Goal: Information Seeking & Learning: Compare options

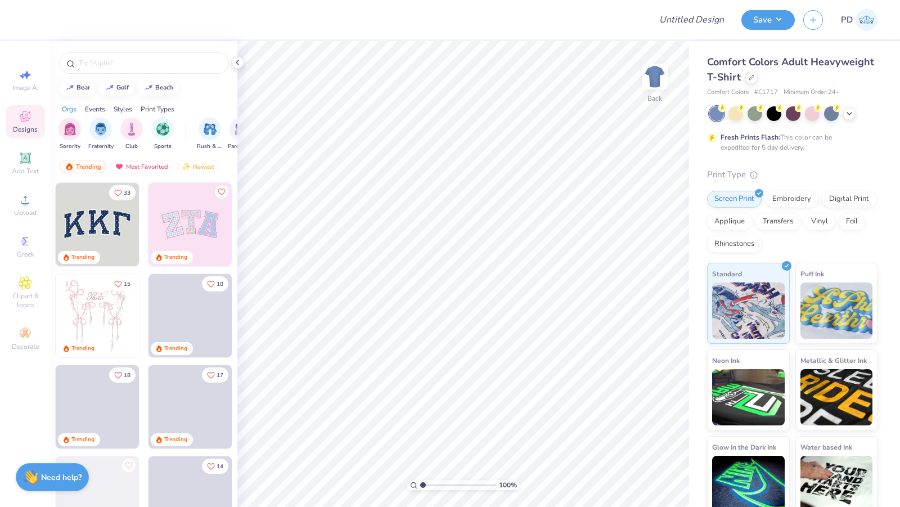
click at [823, 74] on div "Comfort Colors Adult Heavyweight T-Shirt" at bounding box center [792, 70] width 170 height 30
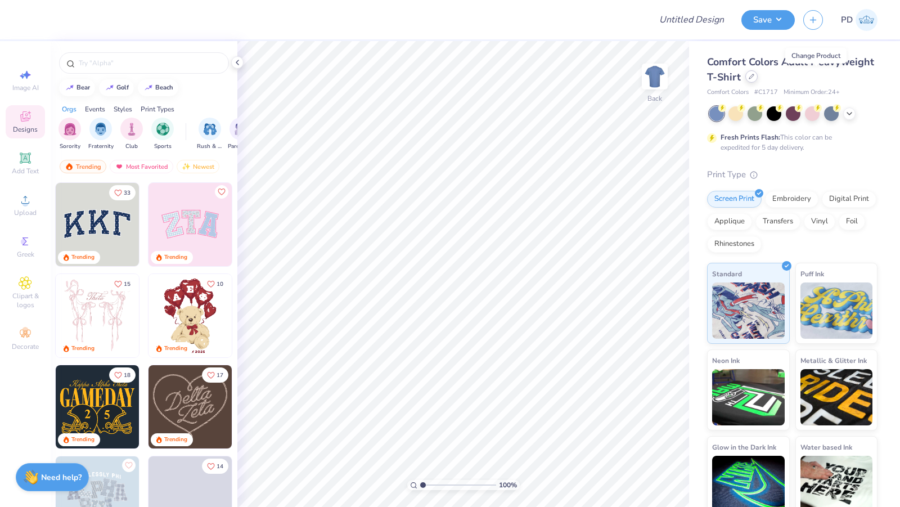
click at [754, 77] on icon at bounding box center [752, 77] width 6 height 6
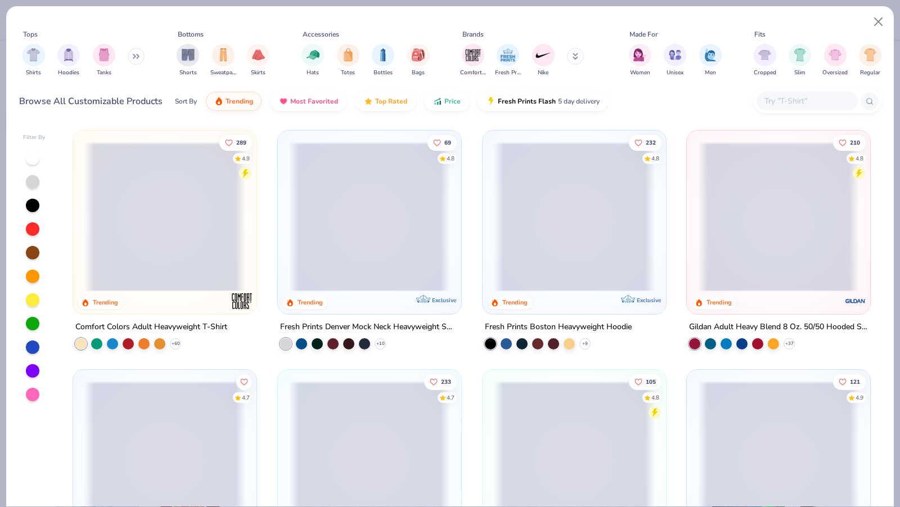
click at [787, 89] on div at bounding box center [818, 101] width 128 height 24
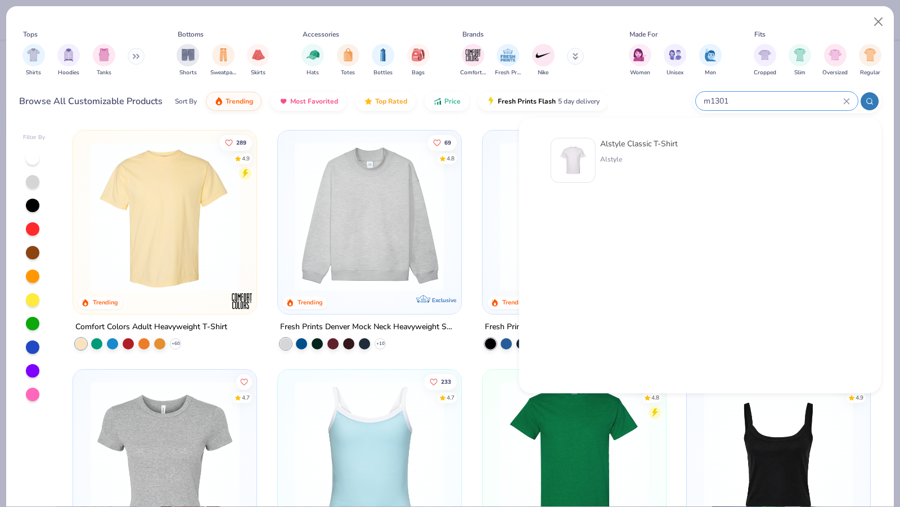
type input "m1301"
click at [630, 159] on div "Alstyle" at bounding box center [639, 159] width 78 height 10
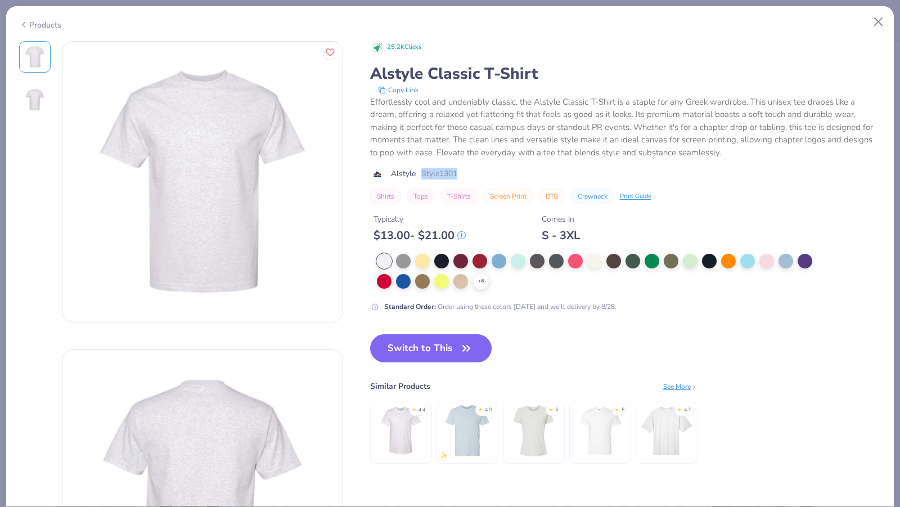
drag, startPoint x: 469, startPoint y: 176, endPoint x: 417, endPoint y: 175, distance: 51.2
click at [417, 175] on div "Alstyle Style 1301" at bounding box center [625, 174] width 511 height 12
click at [875, 19] on button "Close" at bounding box center [878, 21] width 21 height 21
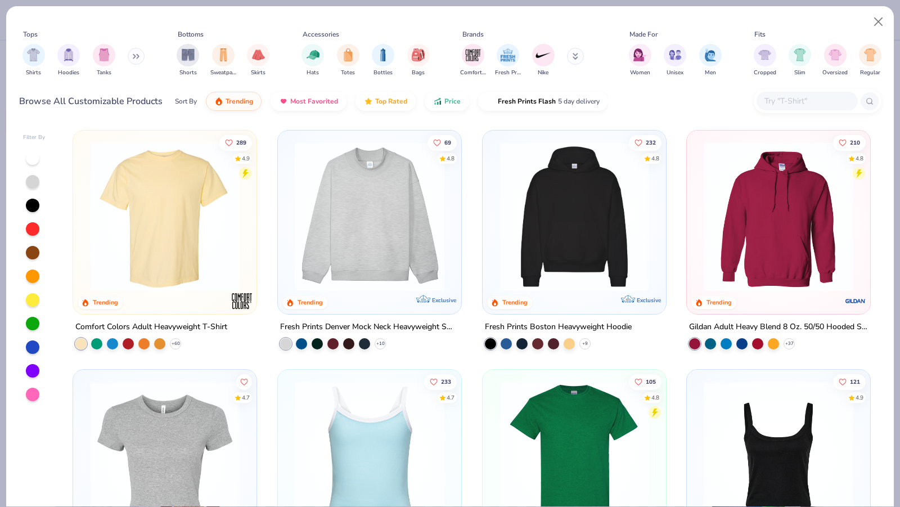
click at [799, 93] on div at bounding box center [807, 101] width 101 height 19
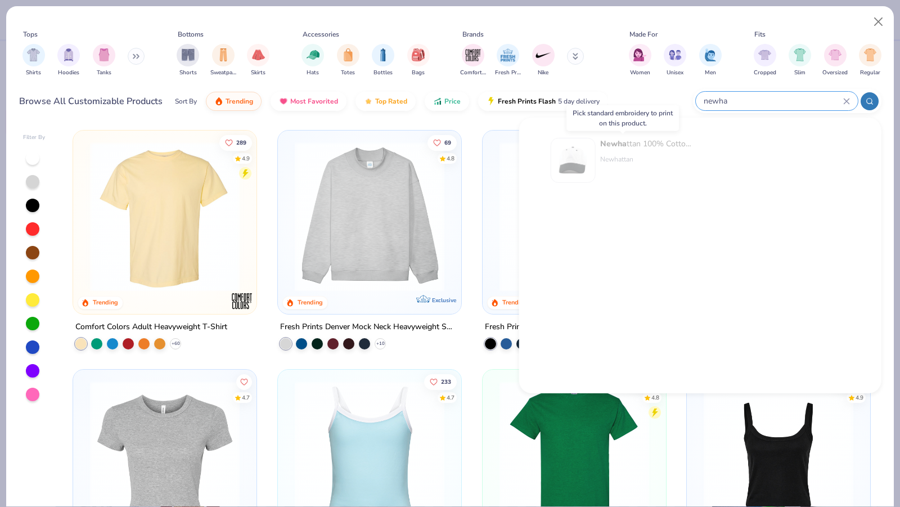
click at [612, 150] on div "Newha ttan 100% Cotton Stone Washed Cap Newhattan" at bounding box center [647, 160] width 95 height 45
click at [671, 146] on div "Newha ttan 100% Cotton Stone Washed Cap" at bounding box center [647, 144] width 95 height 12
click at [580, 167] on img at bounding box center [573, 160] width 35 height 35
click at [565, 155] on img at bounding box center [573, 160] width 35 height 35
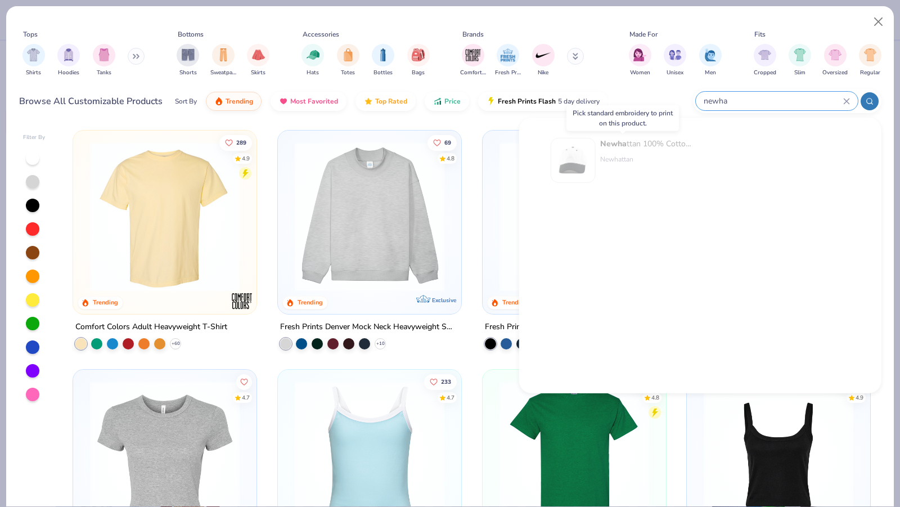
click at [565, 155] on img at bounding box center [573, 160] width 35 height 35
click at [642, 146] on div "Newha ttan 100% Cotton Stone Washed Cap" at bounding box center [647, 144] width 95 height 12
click at [758, 98] on input "newha" at bounding box center [773, 101] width 141 height 13
type input "newhattan"
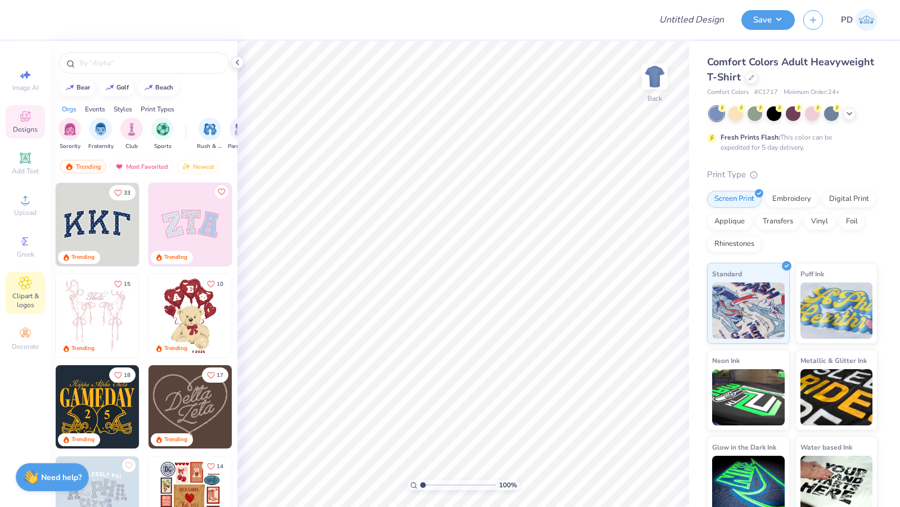
click at [19, 274] on div "Clipart & logos" at bounding box center [25, 293] width 39 height 42
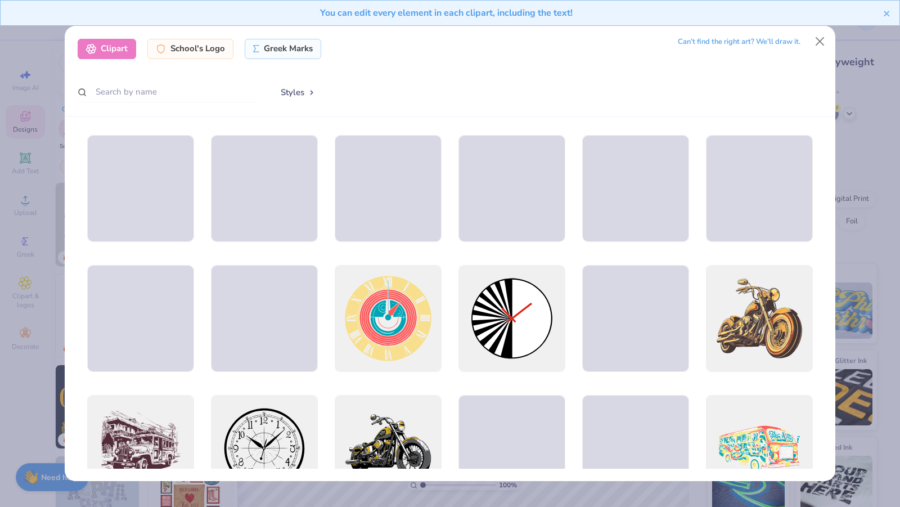
drag, startPoint x: 824, startPoint y: 224, endPoint x: 816, endPoint y: 249, distance: 26.2
click at [816, 249] on div at bounding box center [450, 298] width 771 height 365
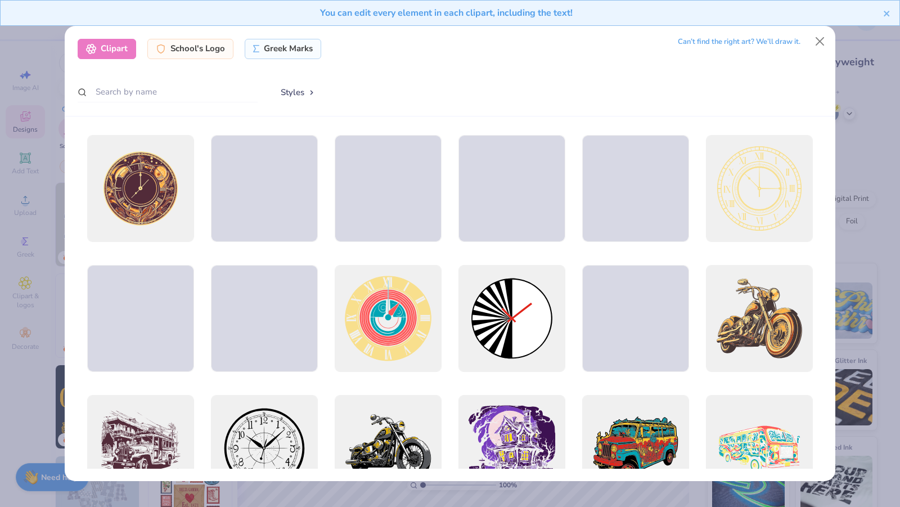
click at [307, 96] on button "Styles" at bounding box center [298, 92] width 59 height 21
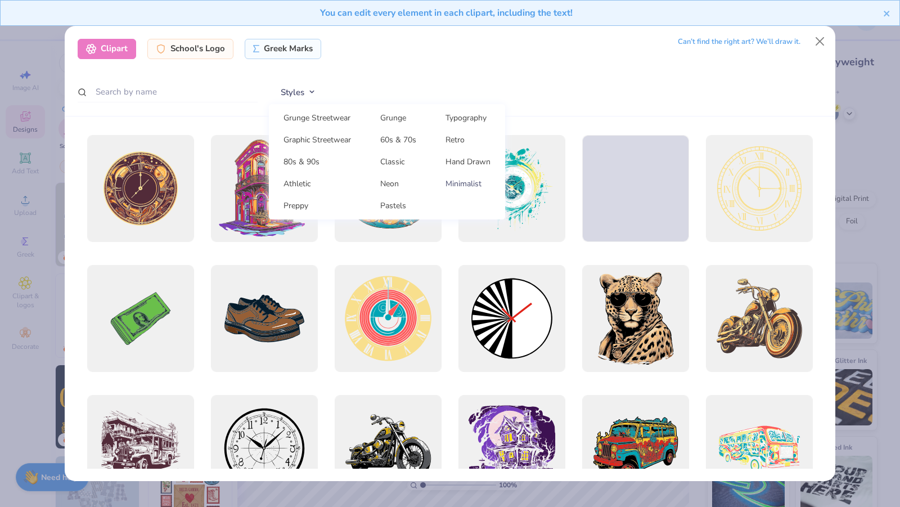
click at [459, 182] on link "Minimalist" at bounding box center [467, 183] width 65 height 19
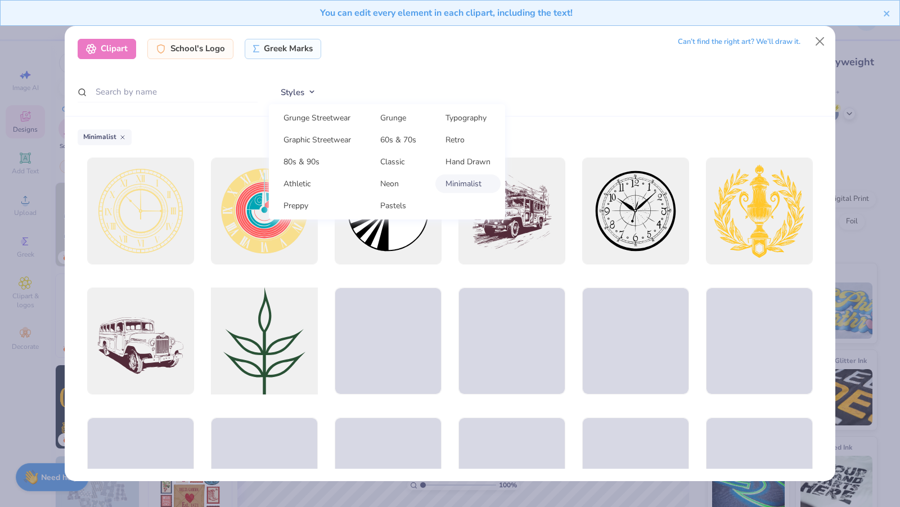
click at [277, 366] on div at bounding box center [264, 341] width 118 height 118
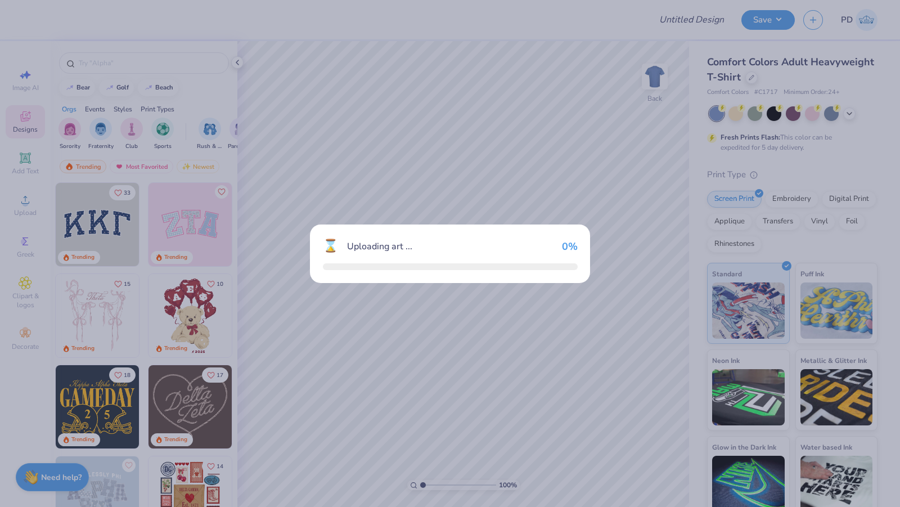
click at [277, 364] on div "⌛ Uploading art ... 0 %" at bounding box center [450, 253] width 900 height 507
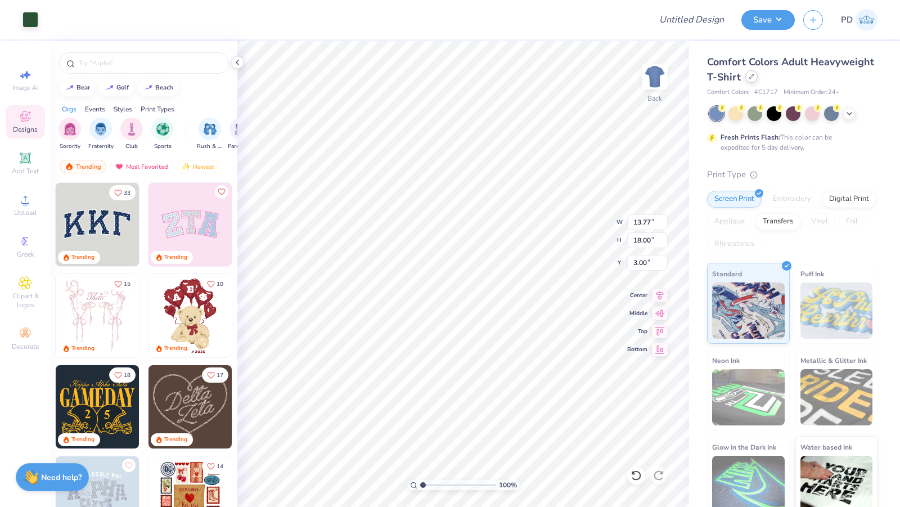
click at [758, 78] on div at bounding box center [751, 76] width 12 height 12
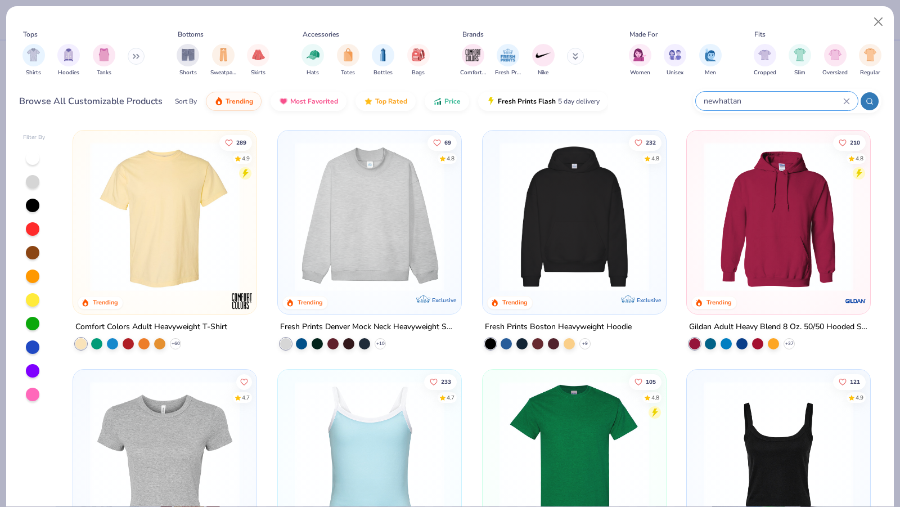
click at [747, 98] on input "newhattan" at bounding box center [773, 101] width 141 height 13
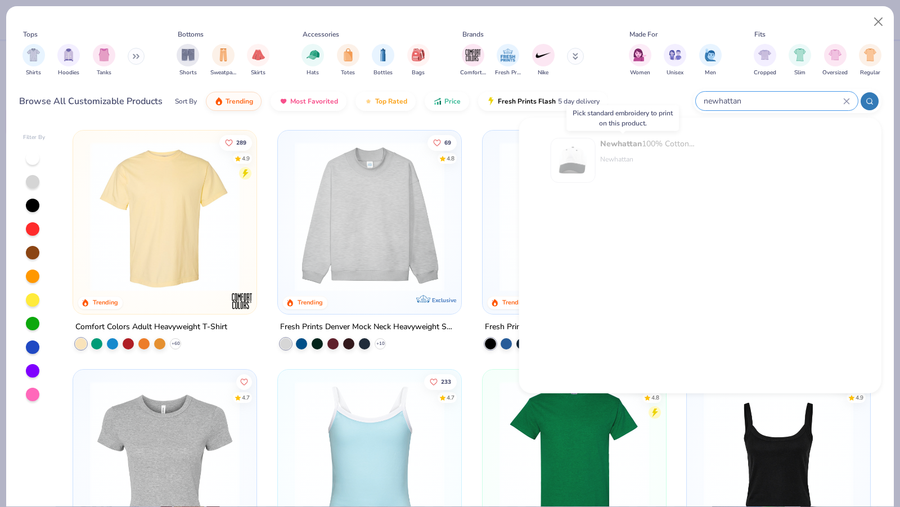
click at [626, 147] on strong "Newhattan" at bounding box center [621, 143] width 42 height 11
click at [737, 98] on input "newhattan" at bounding box center [773, 101] width 141 height 13
click at [847, 102] on icon at bounding box center [846, 101] width 7 height 7
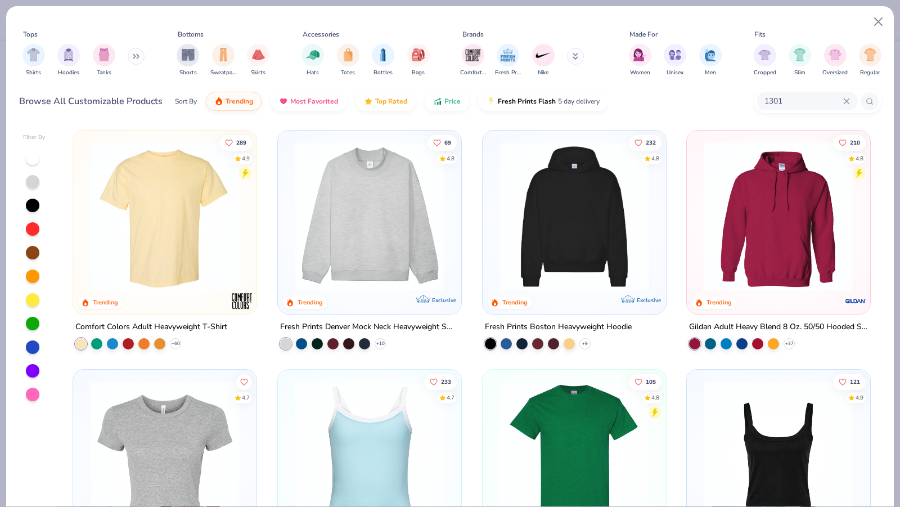
type input "1301"
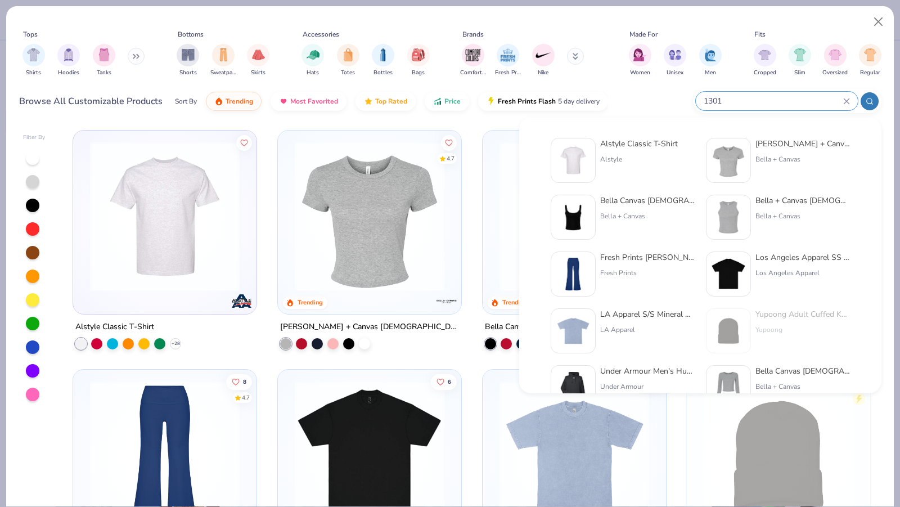
click at [796, 96] on input "1301" at bounding box center [773, 101] width 141 height 13
click at [840, 101] on input "1301" at bounding box center [773, 101] width 141 height 13
click at [846, 101] on icon at bounding box center [846, 100] width 5 height 5
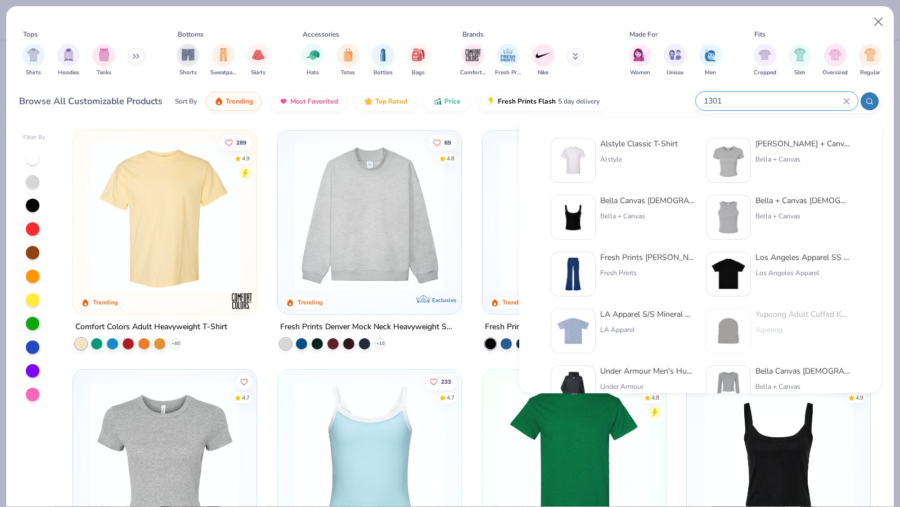
click at [765, 104] on input "1301" at bounding box center [773, 101] width 141 height 13
click at [756, 97] on input "1301" at bounding box center [773, 101] width 141 height 13
click at [823, 96] on input "1301" at bounding box center [773, 101] width 141 height 13
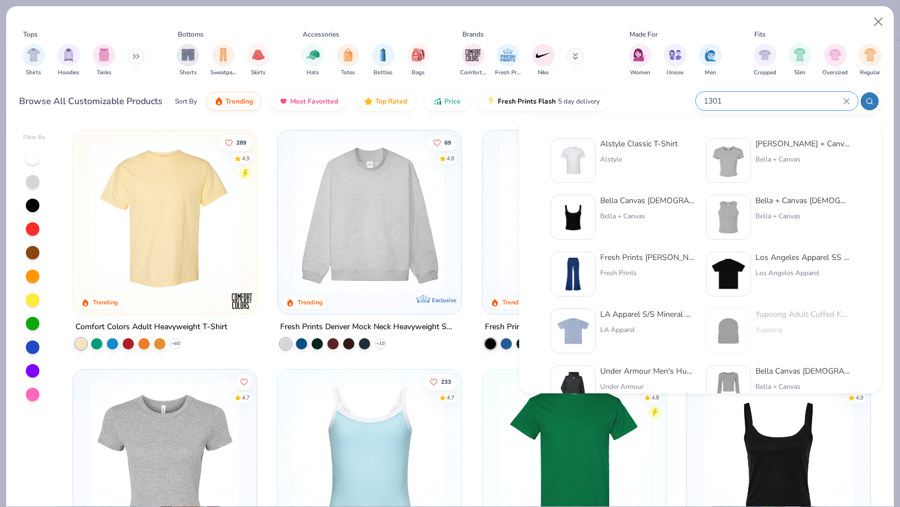
click at [715, 99] on input "1301" at bounding box center [773, 101] width 141 height 13
click at [713, 99] on input "1301" at bounding box center [773, 101] width 141 height 13
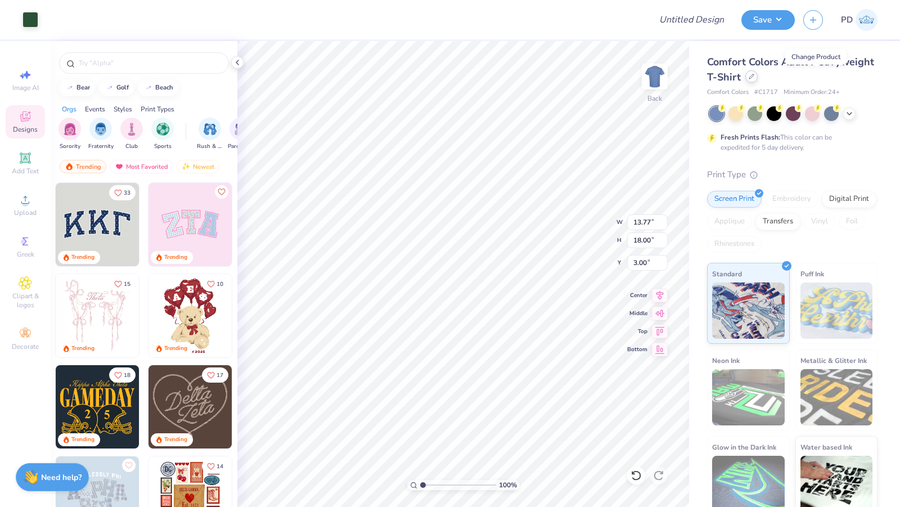
click at [758, 79] on div at bounding box center [751, 76] width 12 height 12
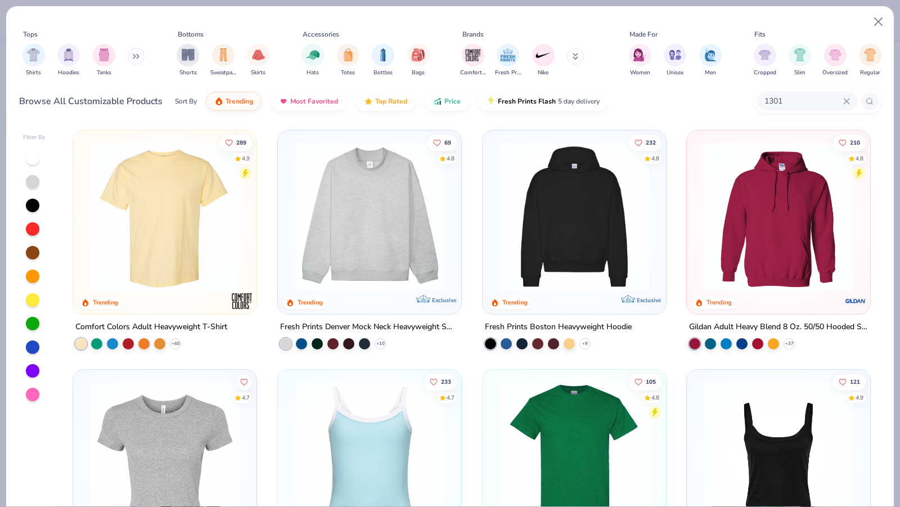
click at [793, 102] on input "1301" at bounding box center [803, 101] width 80 height 13
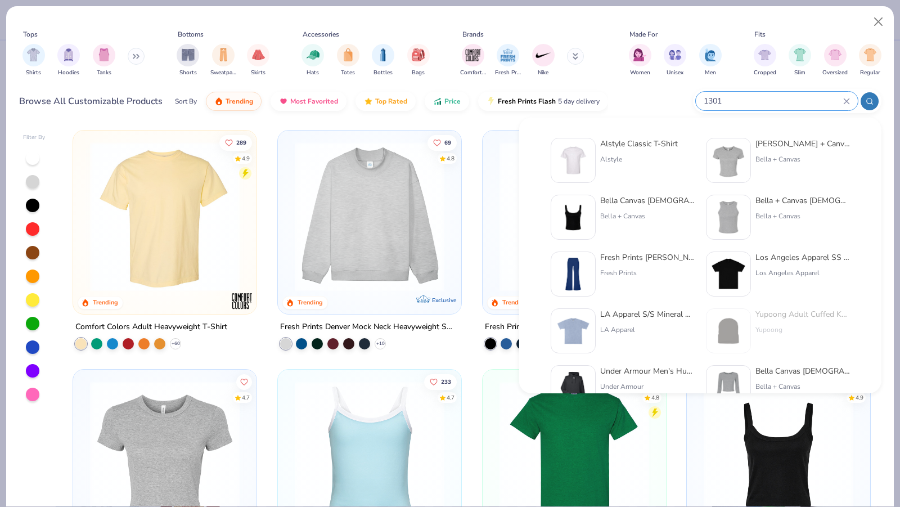
click at [788, 99] on input "1301" at bounding box center [773, 101] width 141 height 13
click at [847, 99] on icon at bounding box center [846, 100] width 5 height 5
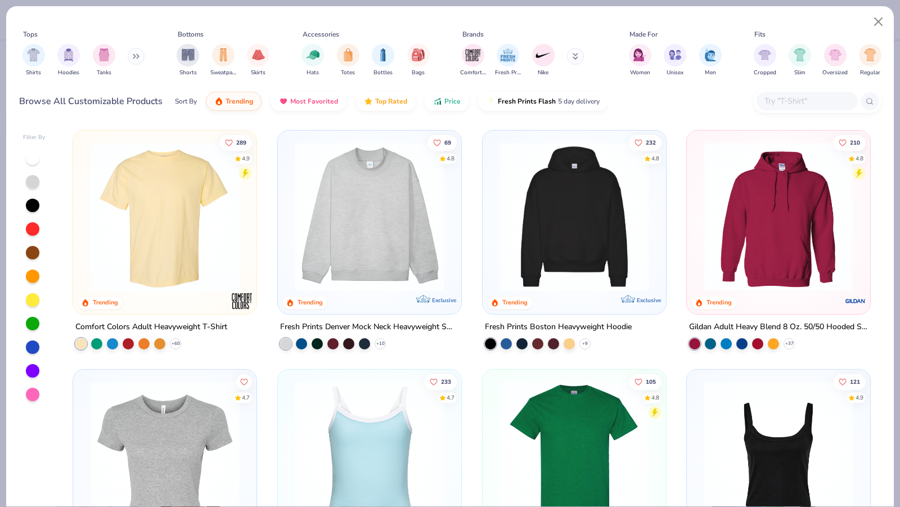
click at [813, 102] on input "text" at bounding box center [806, 101] width 87 height 13
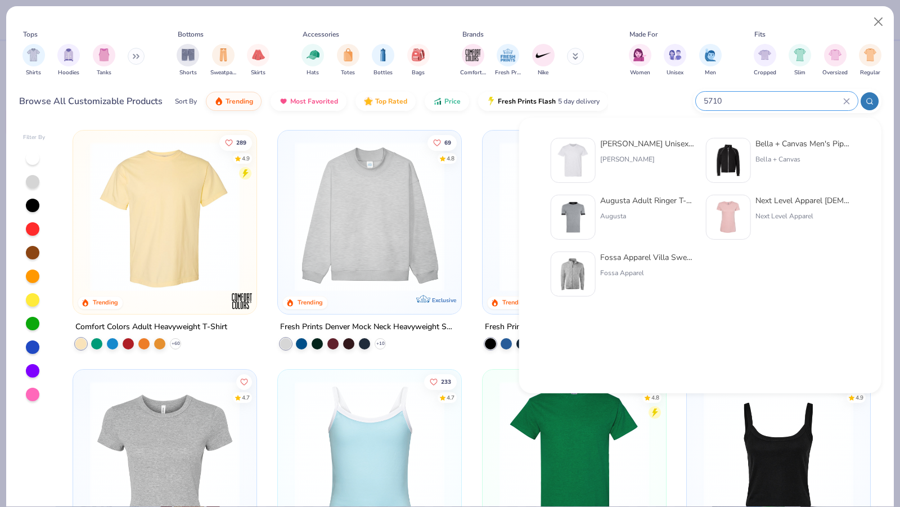
type input "5710"
click at [640, 152] on div "[PERSON_NAME] Unisex 5.2 oz., 50/50 Ecosmart T-Shirt [PERSON_NAME]" at bounding box center [647, 160] width 95 height 45
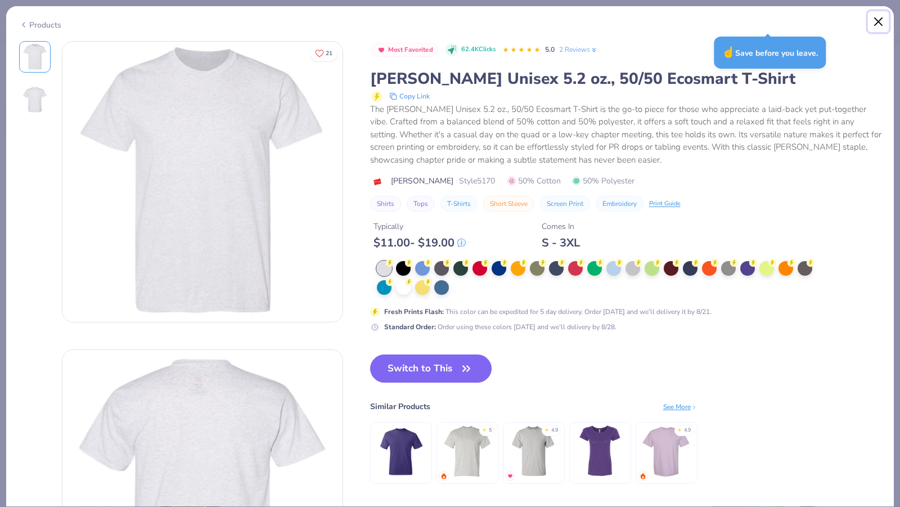
click at [884, 21] on button "Close" at bounding box center [878, 21] width 21 height 21
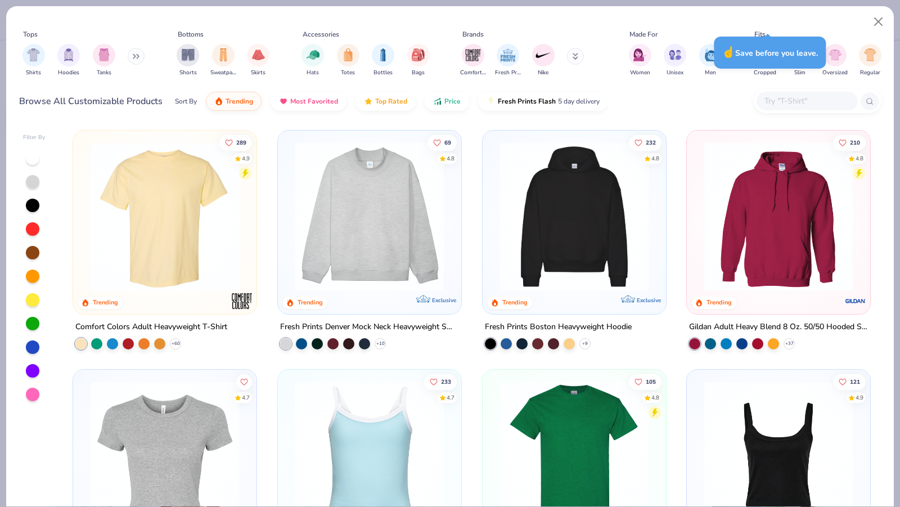
click at [833, 97] on input "text" at bounding box center [806, 101] width 87 height 13
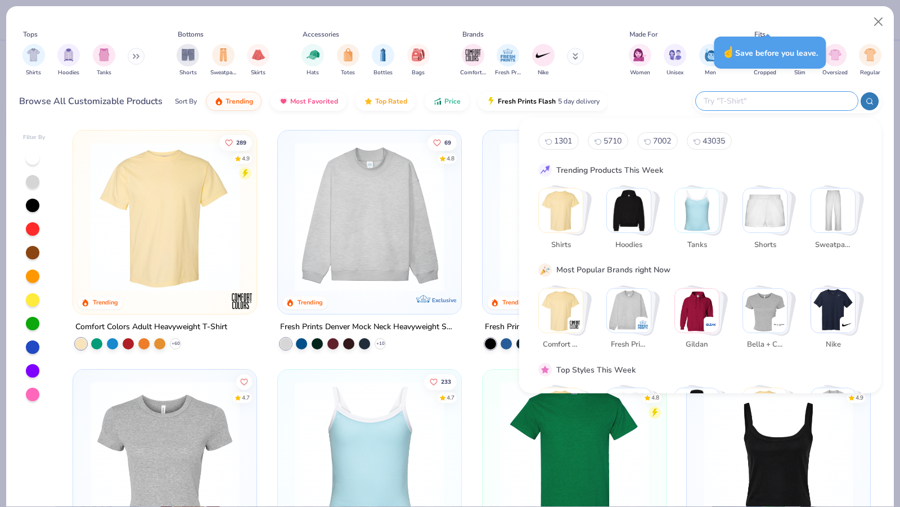
click at [609, 144] on span "5710" at bounding box center [613, 141] width 18 height 11
type input "5710"
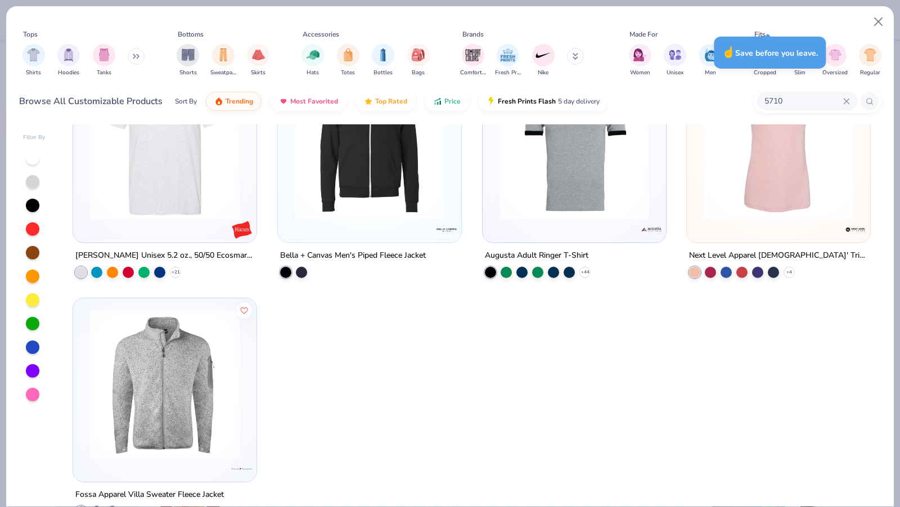
scroll to position [69, 0]
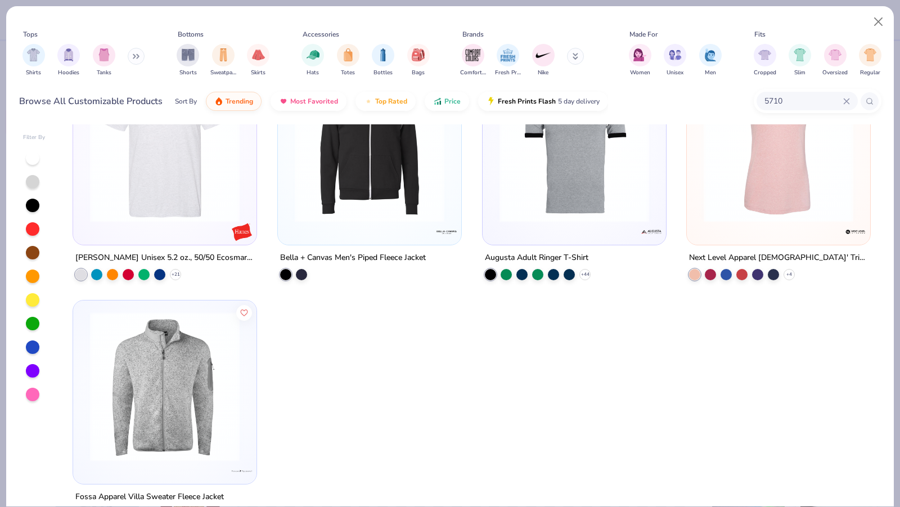
click at [848, 98] on icon at bounding box center [846, 100] width 5 height 5
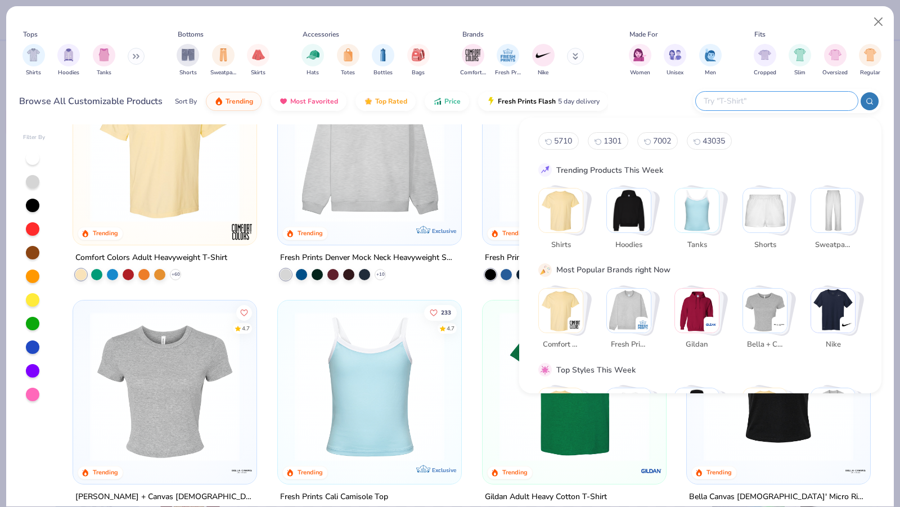
scroll to position [0, 0]
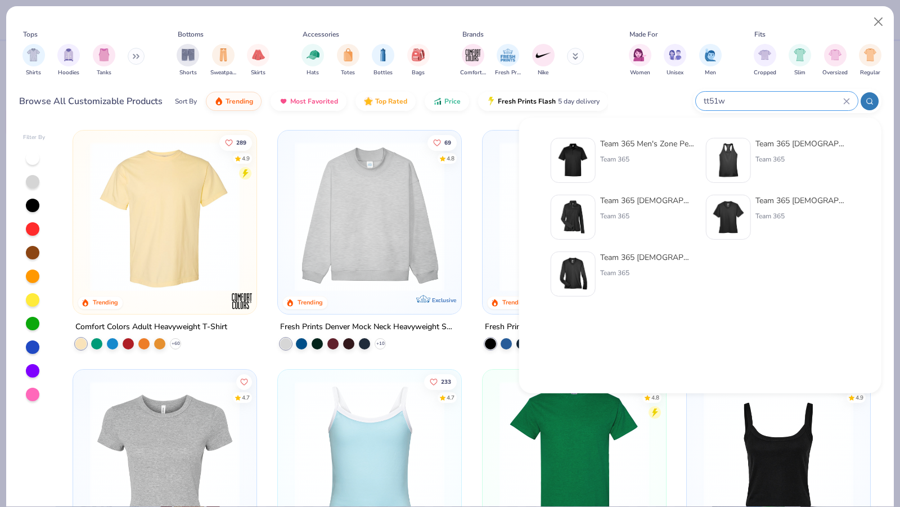
type input "tt51w"
click at [730, 208] on img at bounding box center [728, 217] width 35 height 35
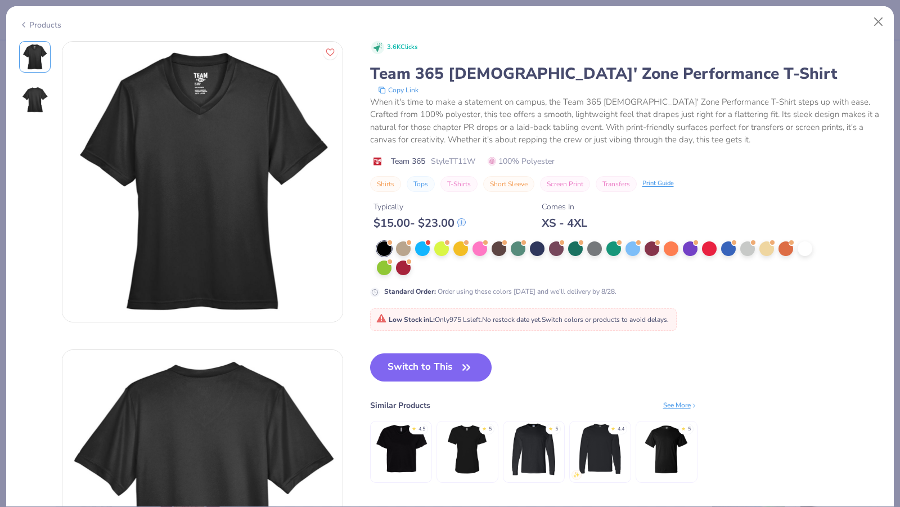
click at [17, 23] on div "Products" at bounding box center [450, 20] width 888 height 29
click at [23, 26] on icon at bounding box center [23, 25] width 9 height 14
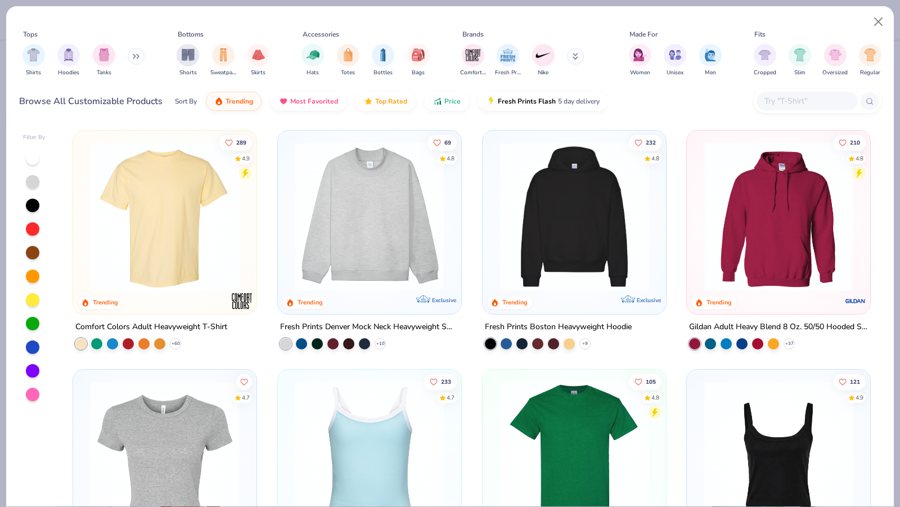
click at [833, 97] on input "text" at bounding box center [806, 101] width 87 height 13
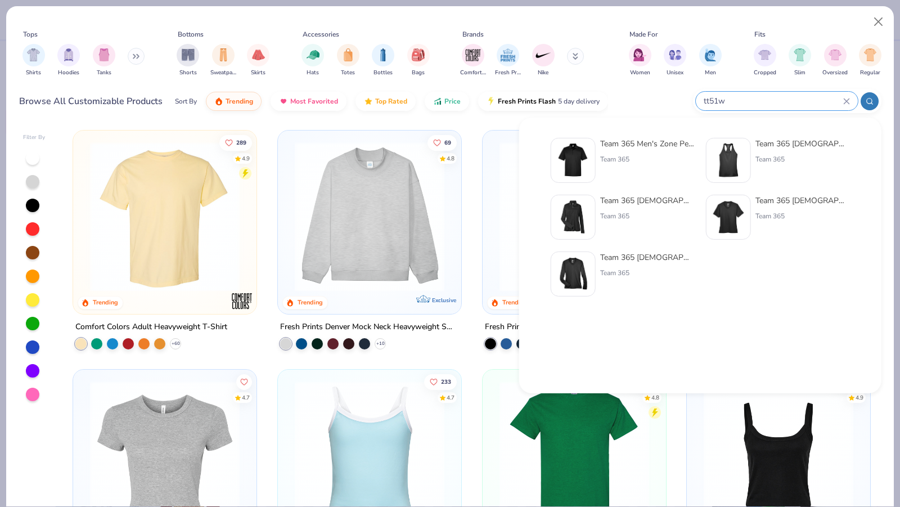
type input "tt51w"
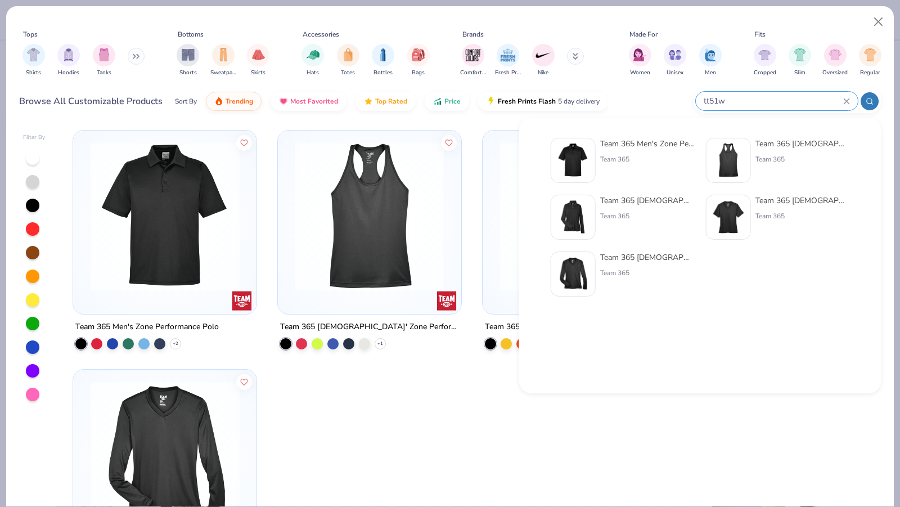
click at [848, 100] on icon at bounding box center [846, 101] width 7 height 7
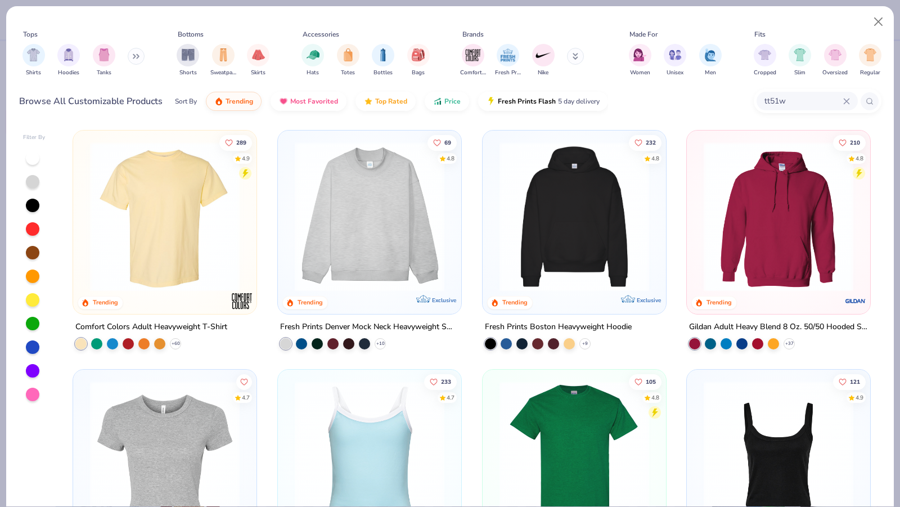
click at [818, 102] on input "tt51w" at bounding box center [803, 101] width 80 height 13
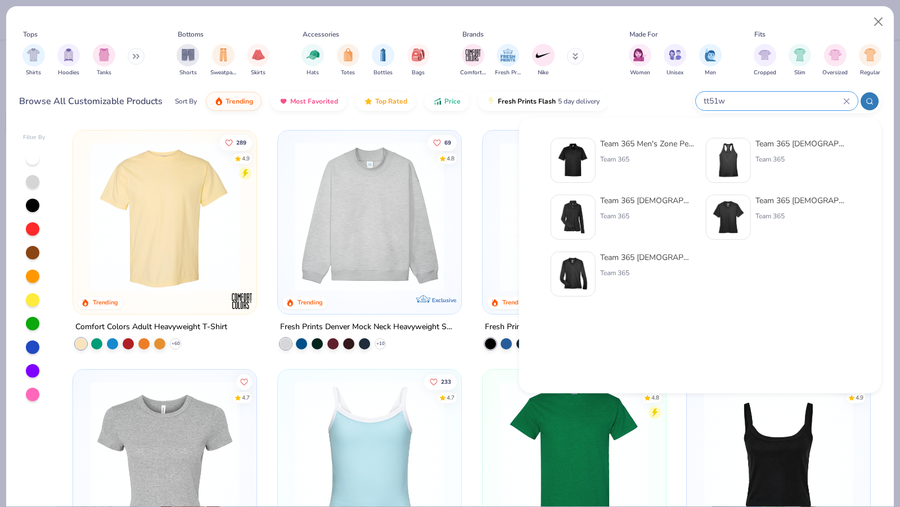
click at [841, 99] on input "tt51w" at bounding box center [773, 101] width 141 height 13
click at [847, 99] on icon at bounding box center [846, 101] width 7 height 7
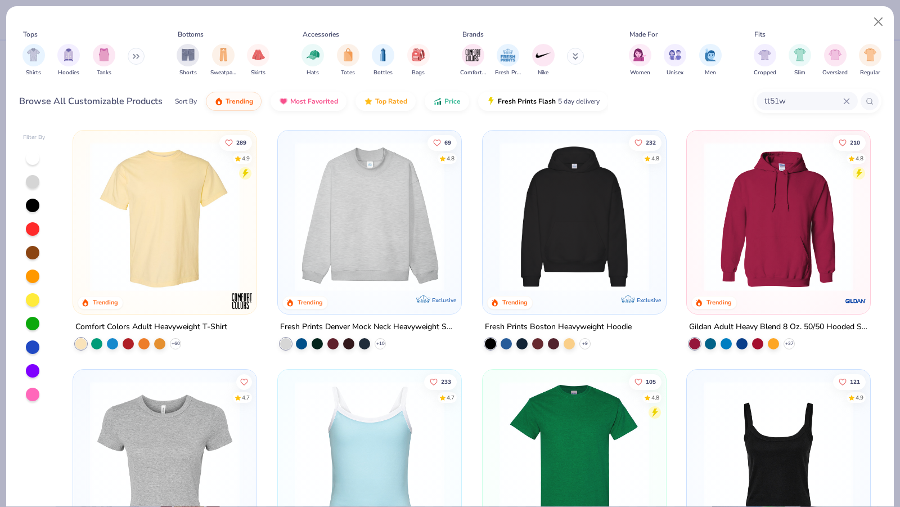
click at [847, 99] on icon at bounding box center [846, 101] width 7 height 7
click at [817, 100] on input "text" at bounding box center [806, 101] width 87 height 13
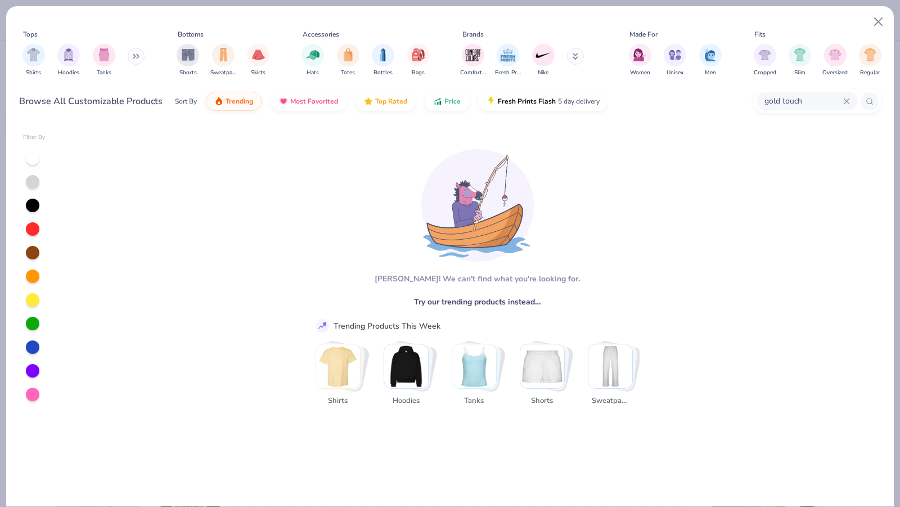
click at [851, 97] on div "gold touch" at bounding box center [807, 101] width 101 height 19
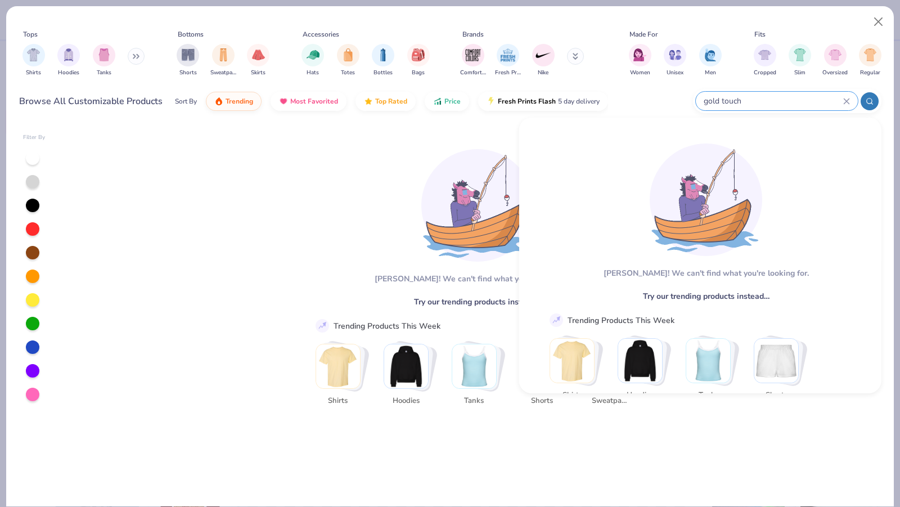
click at [826, 105] on input "gold touch" at bounding box center [773, 101] width 141 height 13
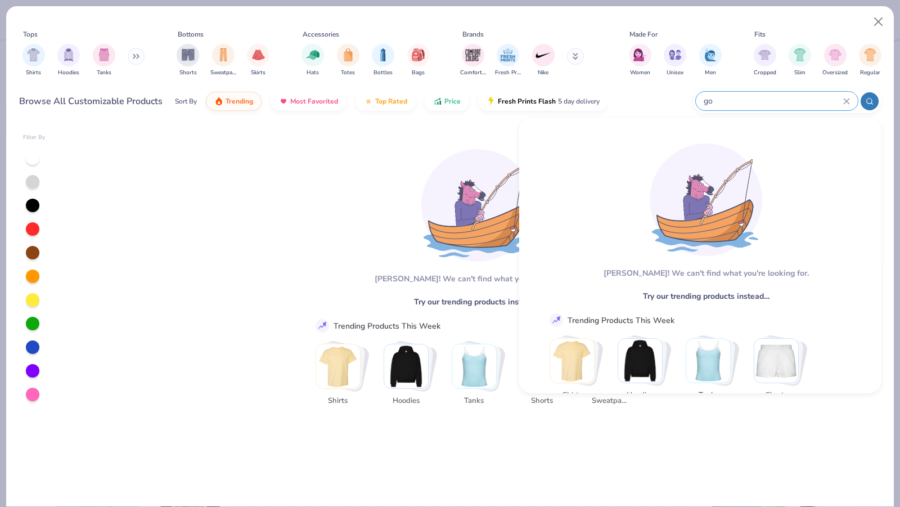
type input "g"
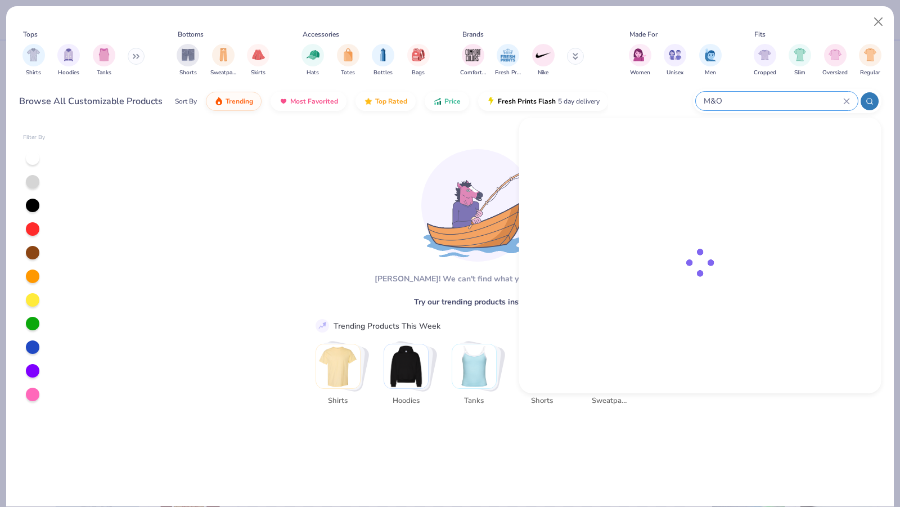
type input "M&O"
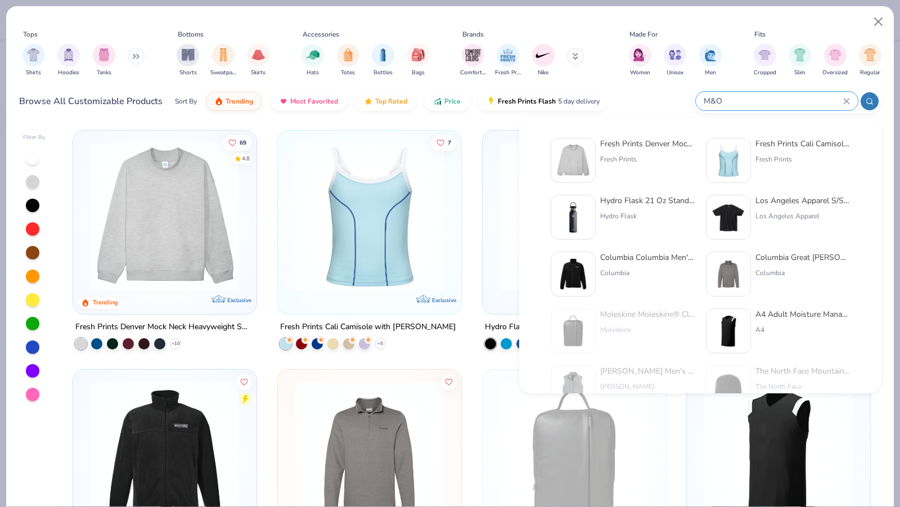
click at [846, 100] on icon at bounding box center [846, 101] width 7 height 7
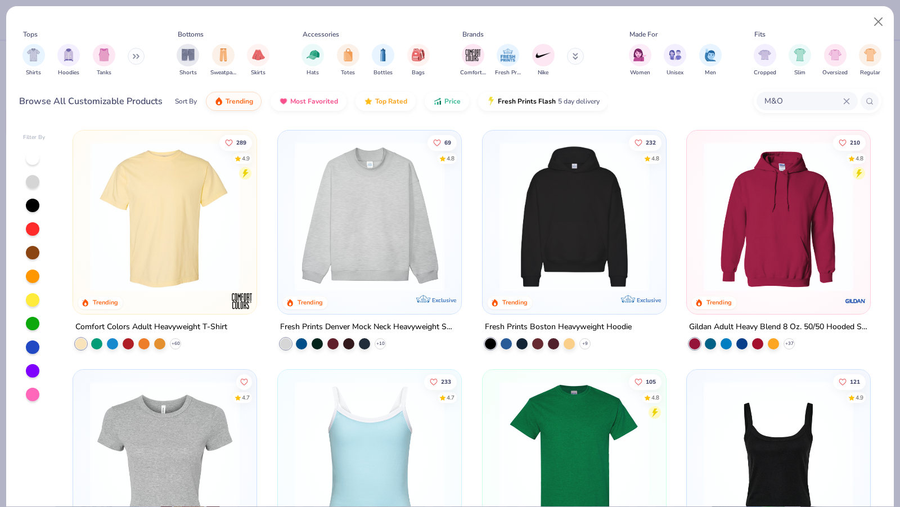
click at [846, 98] on icon at bounding box center [846, 101] width 7 height 7
type input "4800"
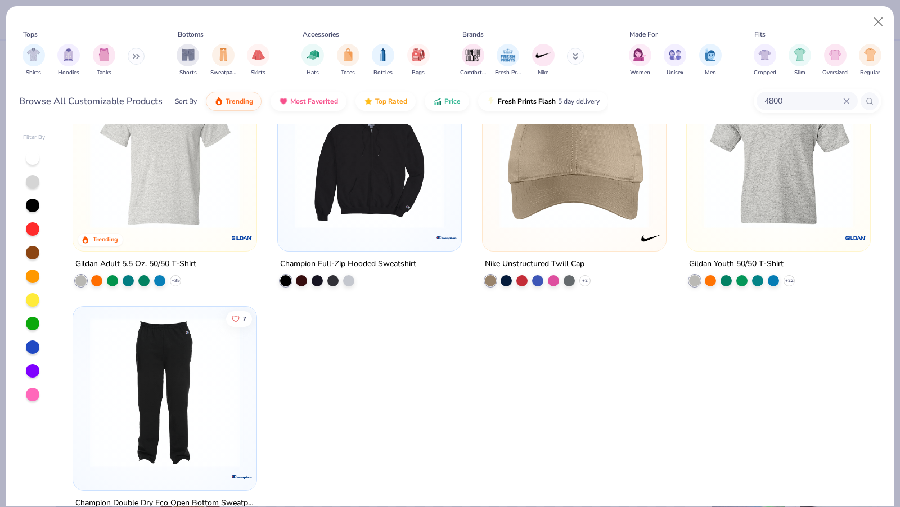
scroll to position [340, 0]
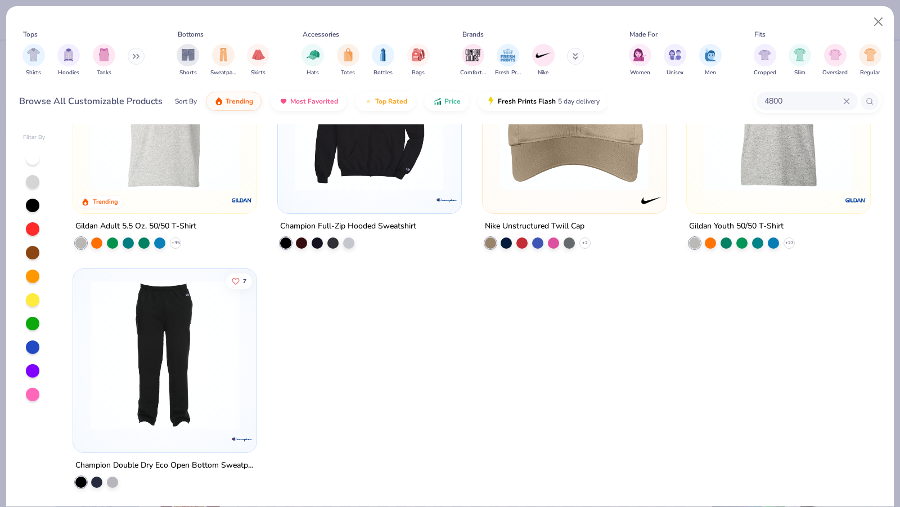
click at [805, 98] on input "4800" at bounding box center [803, 101] width 80 height 13
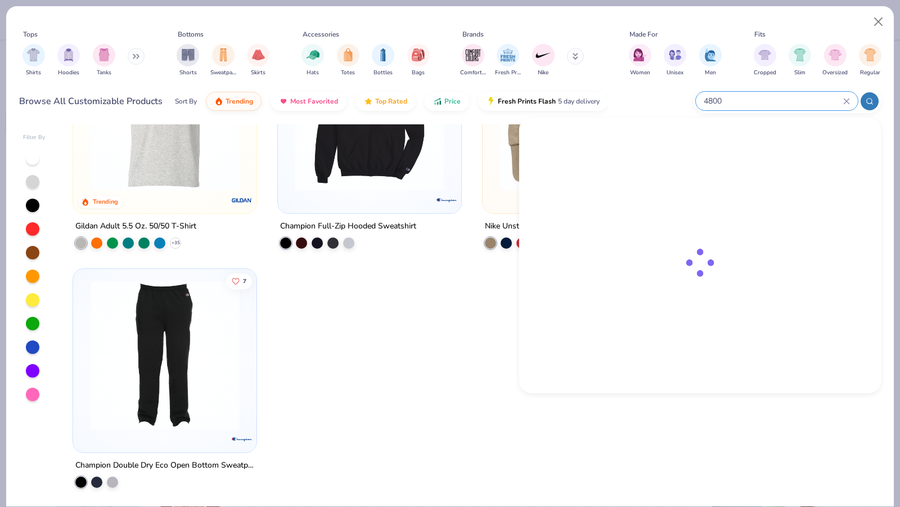
click at [846, 100] on icon at bounding box center [846, 100] width 5 height 5
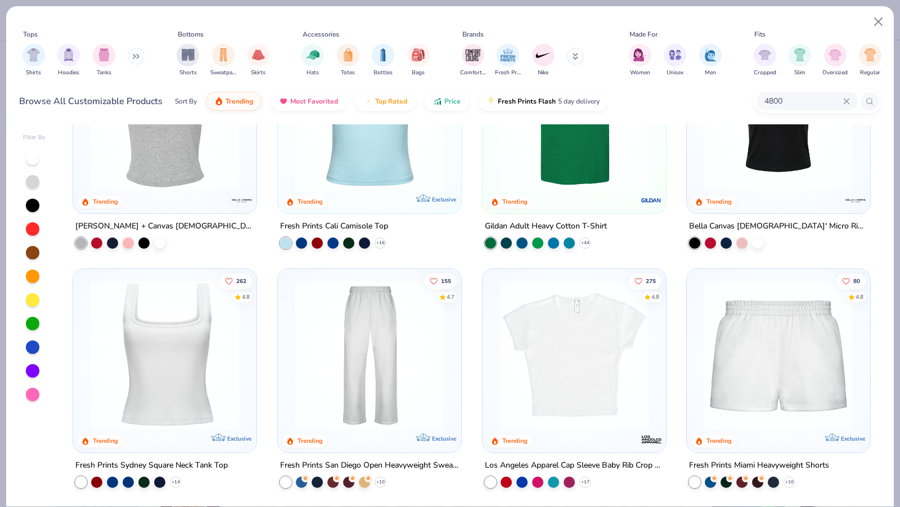
scroll to position [0, 0]
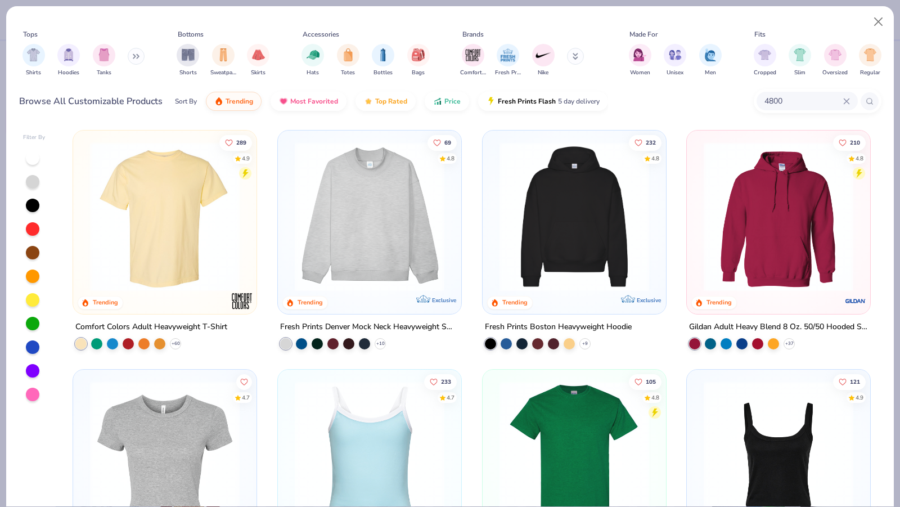
click at [845, 100] on icon at bounding box center [846, 101] width 7 height 7
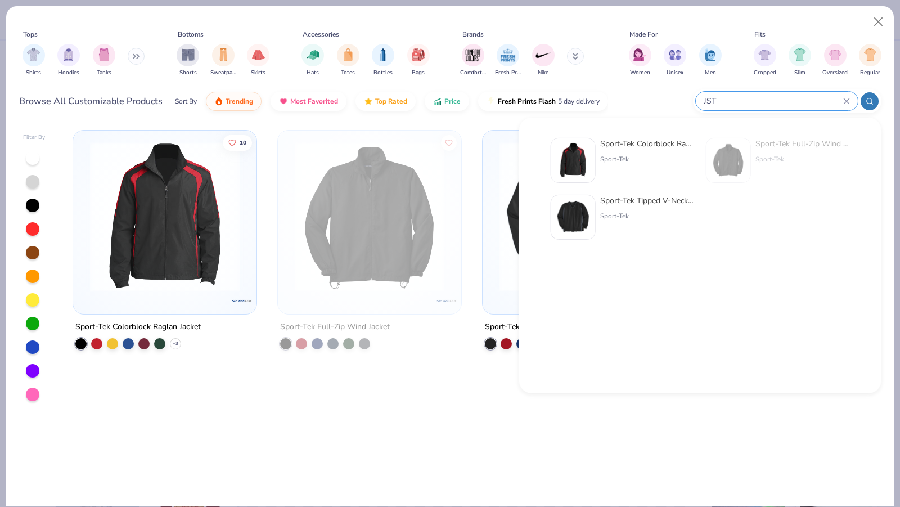
click at [515, 467] on div "10 Sport-Tek Colorblock Raglan Jacket + 3 Sport-Tek Full-Zip Wind Jacket 10 Spo…" at bounding box center [471, 315] width 819 height 382
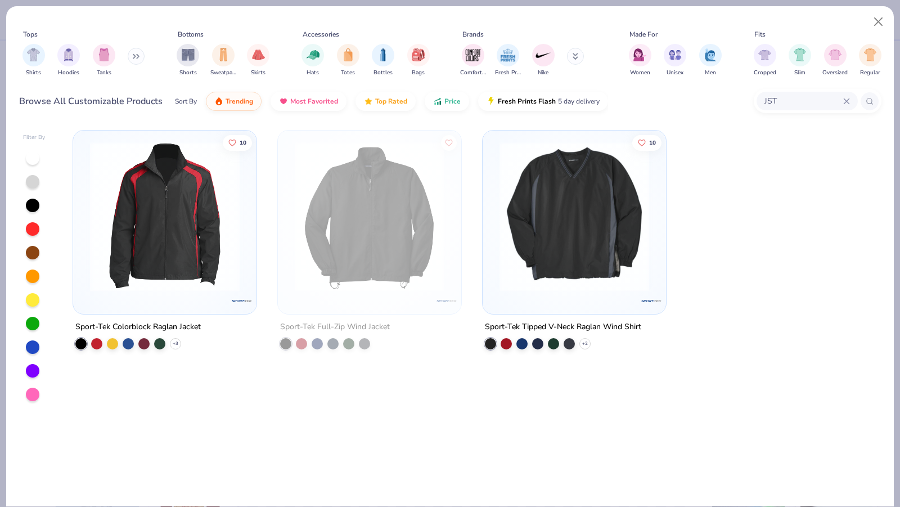
click at [148, 268] on img at bounding box center [164, 217] width 161 height 150
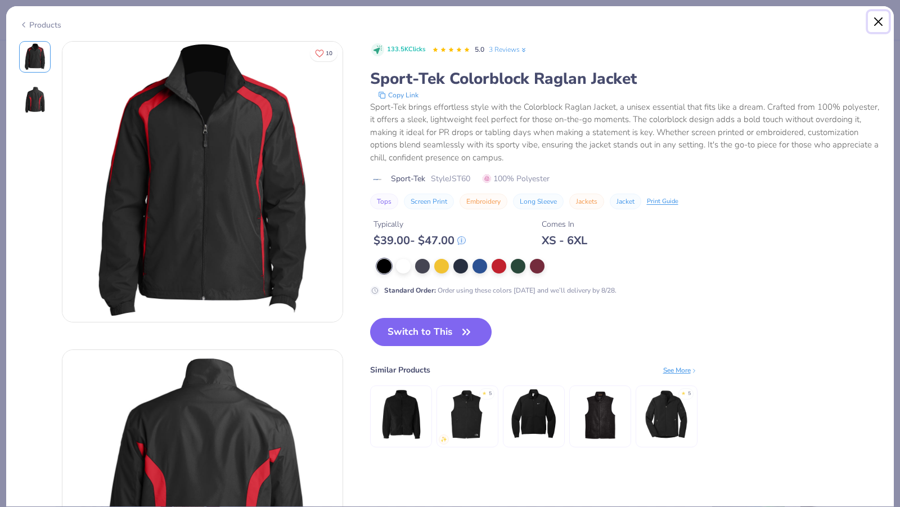
click at [882, 15] on button "Close" at bounding box center [878, 21] width 21 height 21
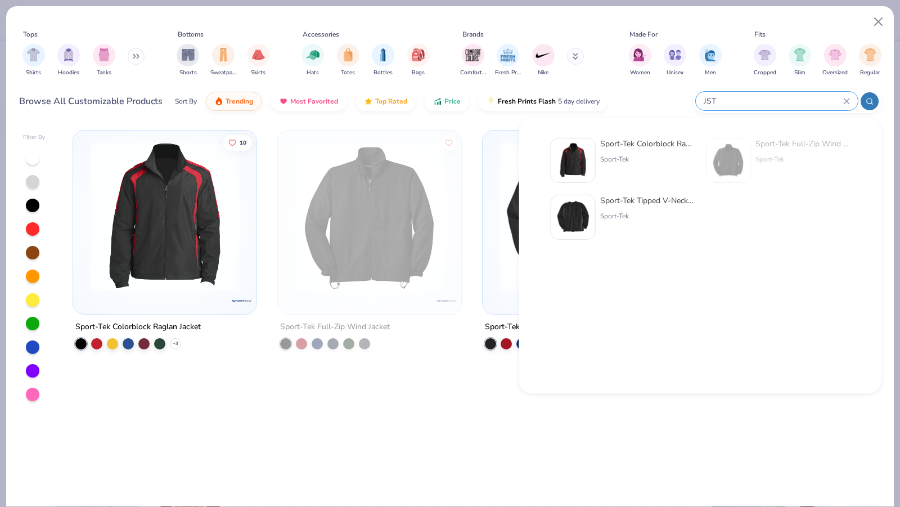
drag, startPoint x: 812, startPoint y: 100, endPoint x: 825, endPoint y: 96, distance: 13.5
click at [812, 100] on input "JST" at bounding box center [773, 101] width 141 height 13
type input "J"
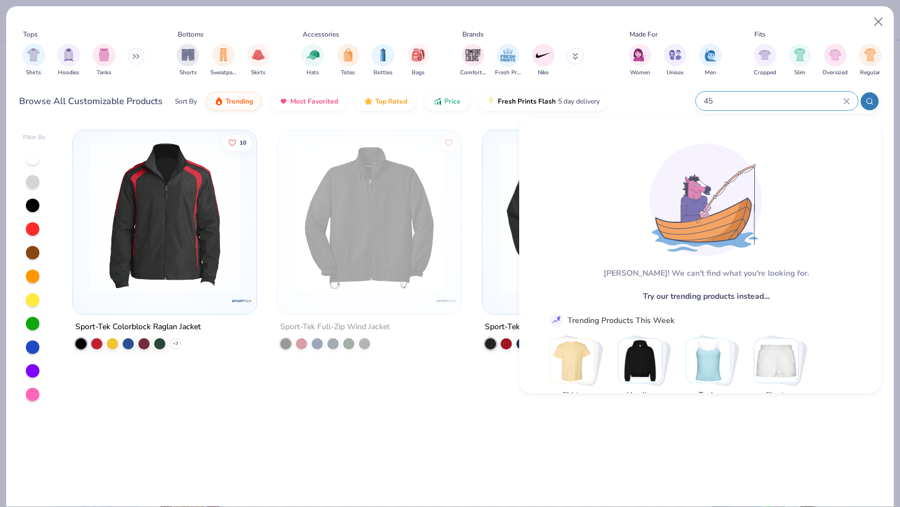
type input "4"
type input "patagonia"
click at [844, 97] on div "patagonia" at bounding box center [777, 101] width 162 height 19
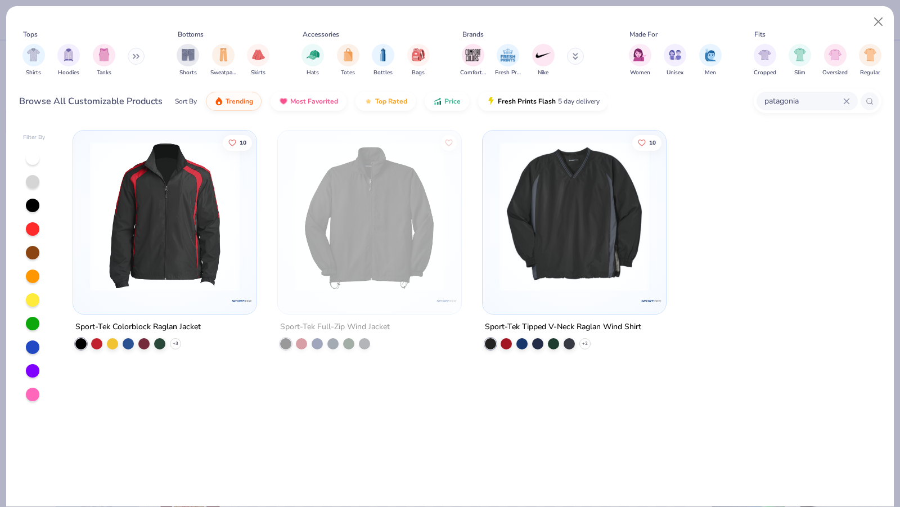
click at [844, 99] on icon at bounding box center [846, 101] width 7 height 7
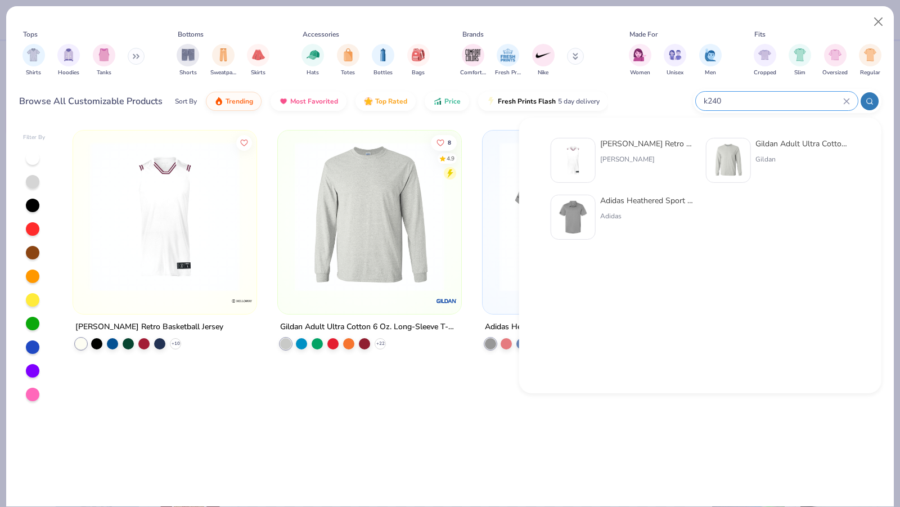
click at [844, 101] on icon at bounding box center [846, 101] width 7 height 7
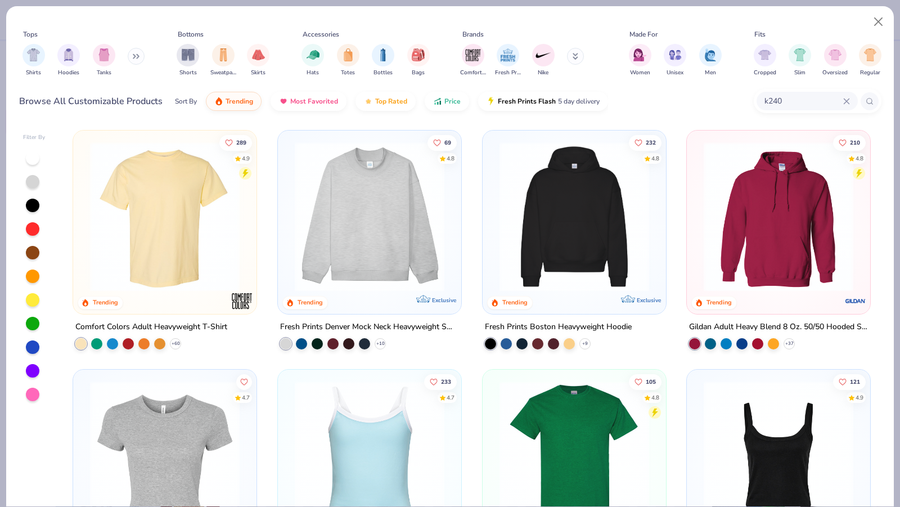
click at [851, 98] on div "k240" at bounding box center [807, 101] width 101 height 19
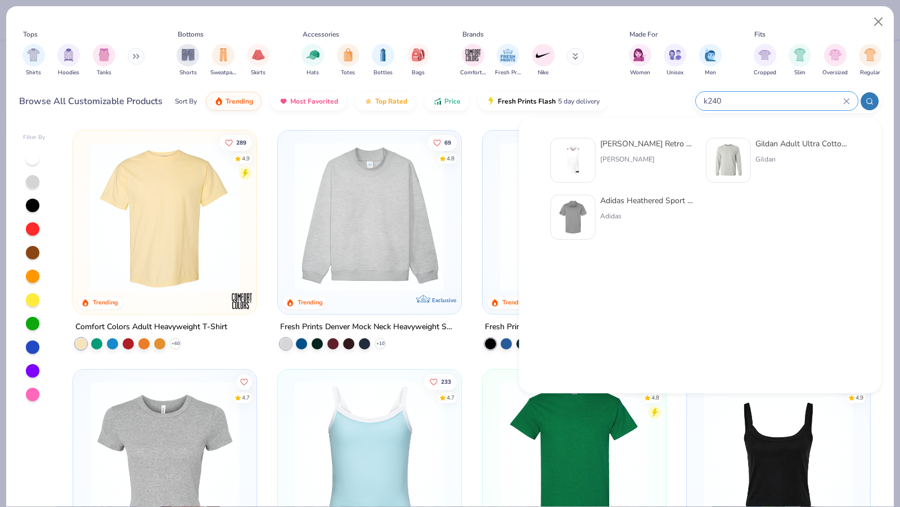
click at [847, 100] on icon at bounding box center [846, 100] width 5 height 5
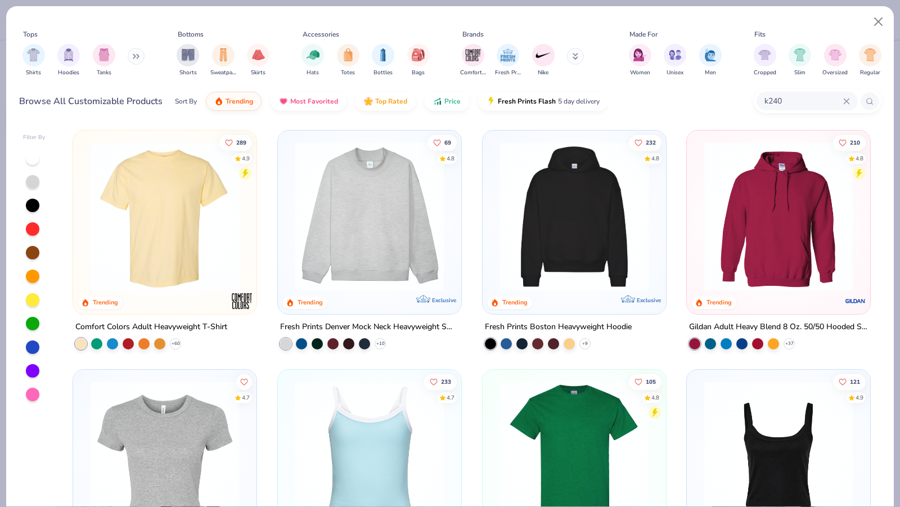
click at [834, 101] on input "k240" at bounding box center [803, 101] width 80 height 13
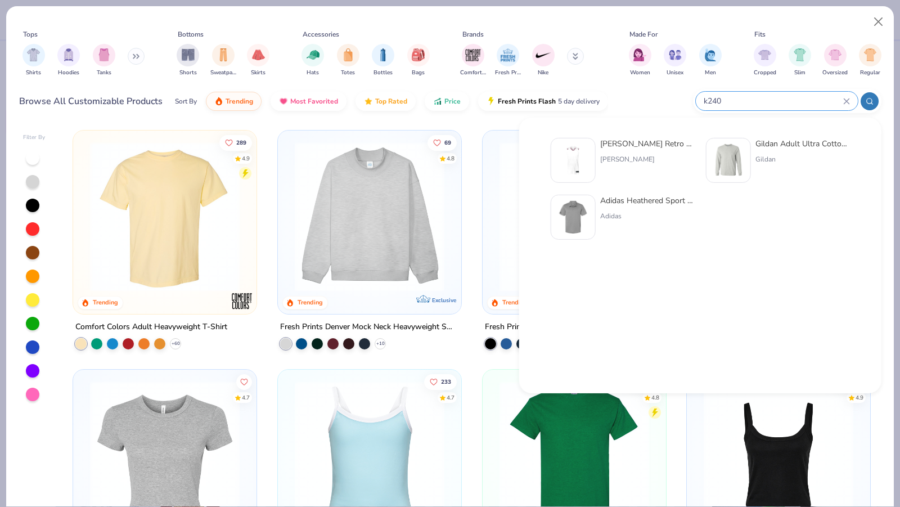
click at [806, 100] on input "k240" at bounding box center [773, 101] width 141 height 13
click at [783, 100] on input "k240" at bounding box center [773, 101] width 141 height 13
type input "k"
click at [844, 100] on icon at bounding box center [846, 101] width 7 height 7
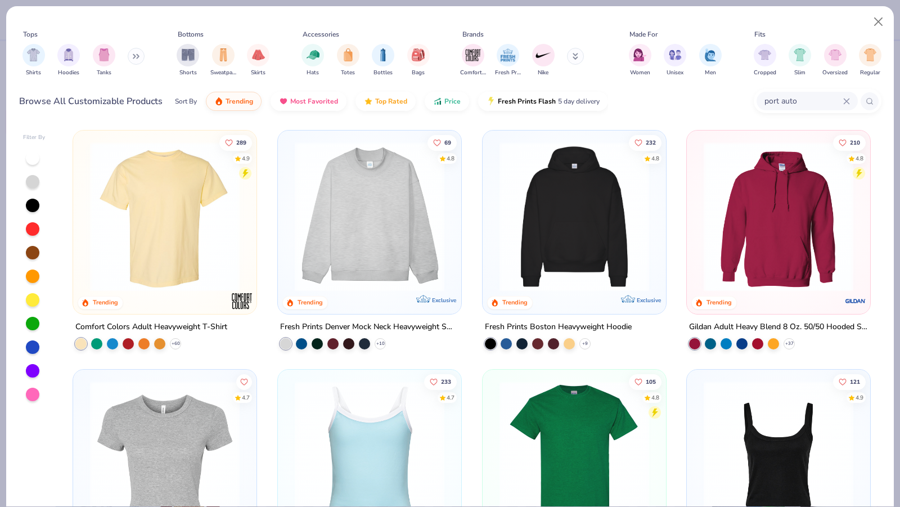
drag, startPoint x: 853, startPoint y: 100, endPoint x: 846, endPoint y: 100, distance: 7.3
click at [852, 100] on div "port auto" at bounding box center [807, 101] width 101 height 19
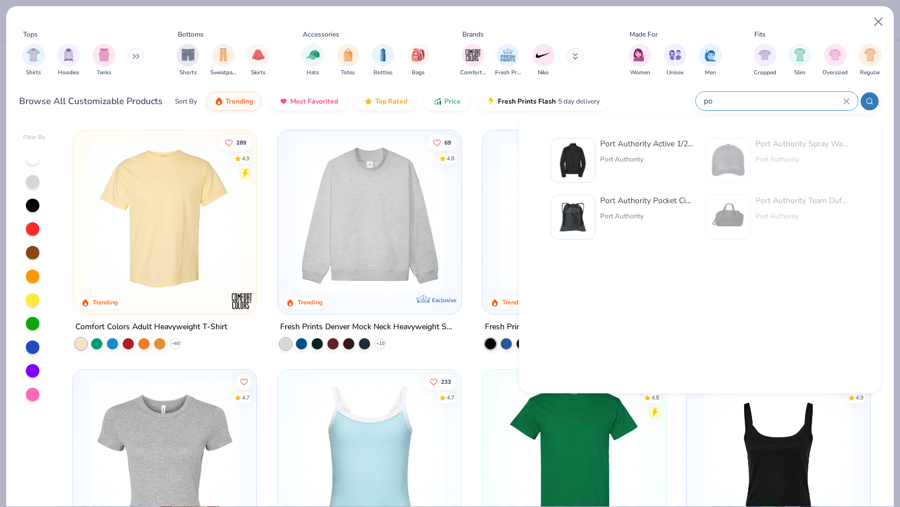
type input "p"
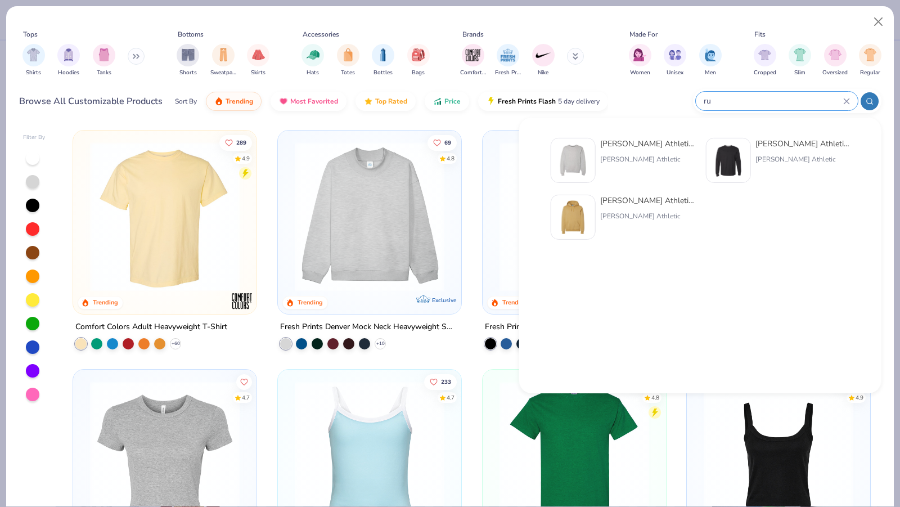
type input "r"
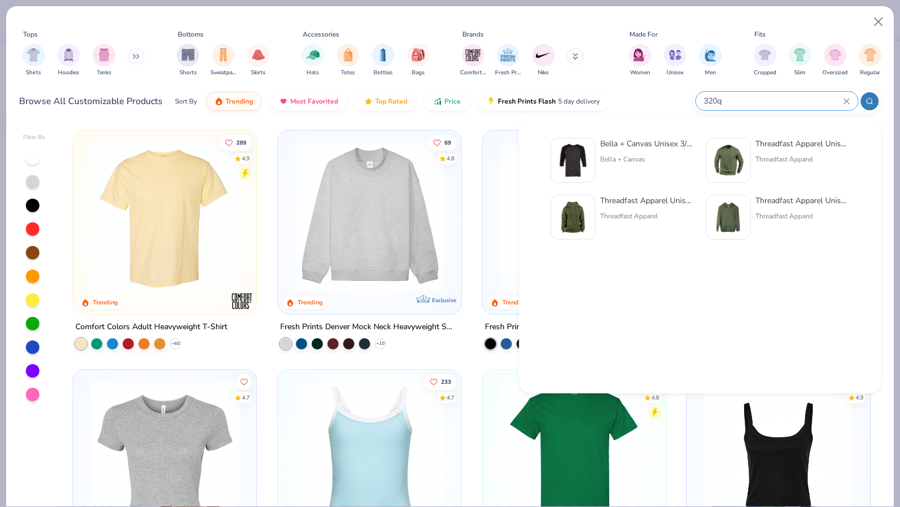
type input "320q"
click at [656, 200] on div "Threadfast Apparel Unisex Ultimate Fleece Full-Zip Hooded Sweatshirt" at bounding box center [647, 201] width 95 height 12
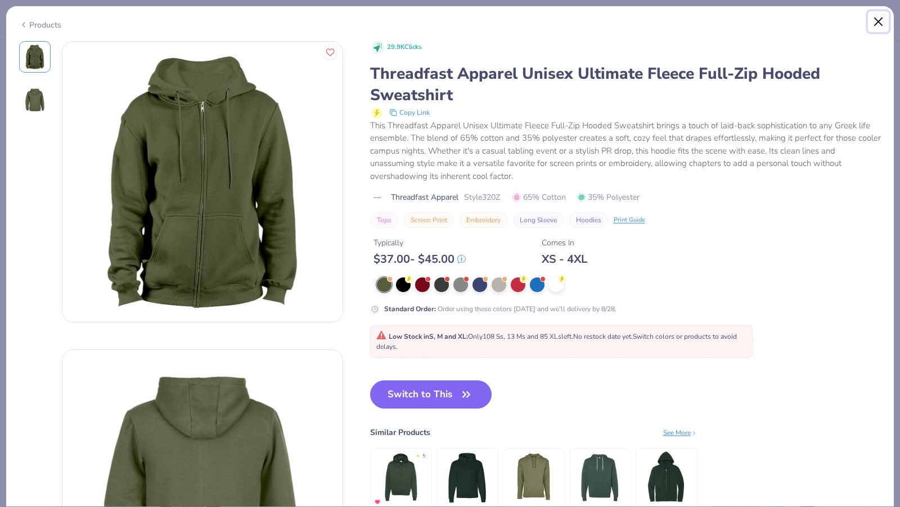
click at [869, 19] on button "Close" at bounding box center [878, 21] width 21 height 21
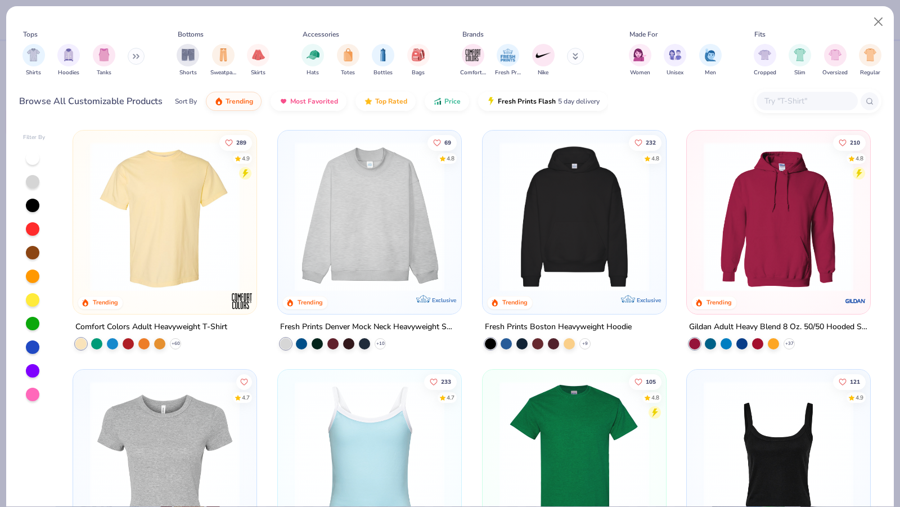
click at [810, 95] on input "text" at bounding box center [806, 101] width 87 height 13
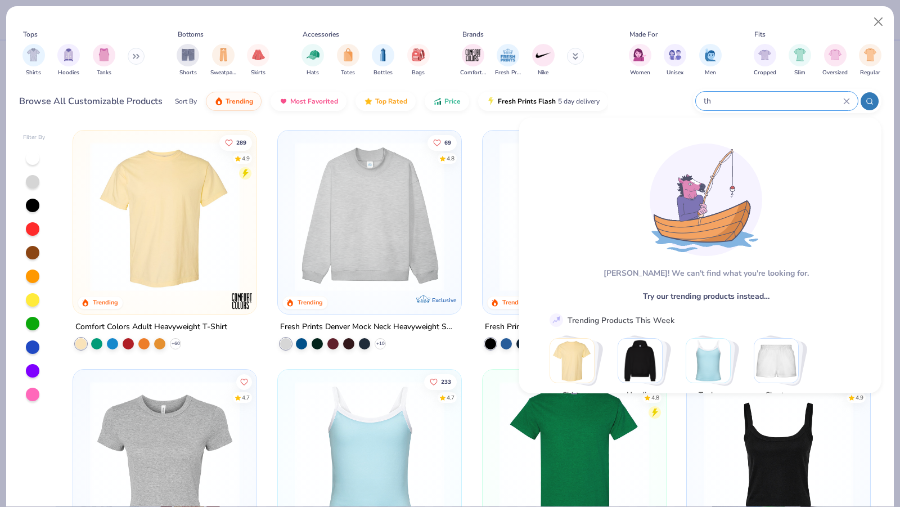
type input "t"
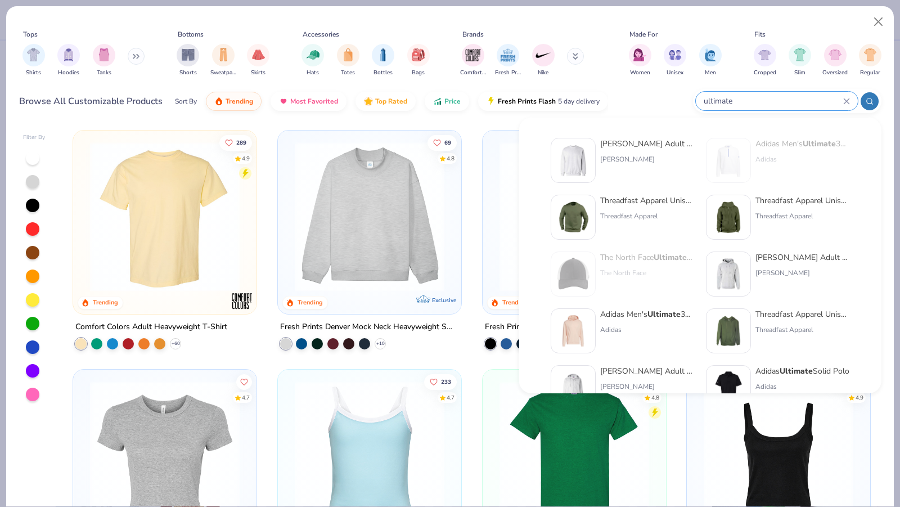
type input "ultimate"
click at [778, 318] on div "Threadfast Apparel Unisex Ultimate Fleece Pullover Hooded Sweatshirt" at bounding box center [803, 314] width 95 height 12
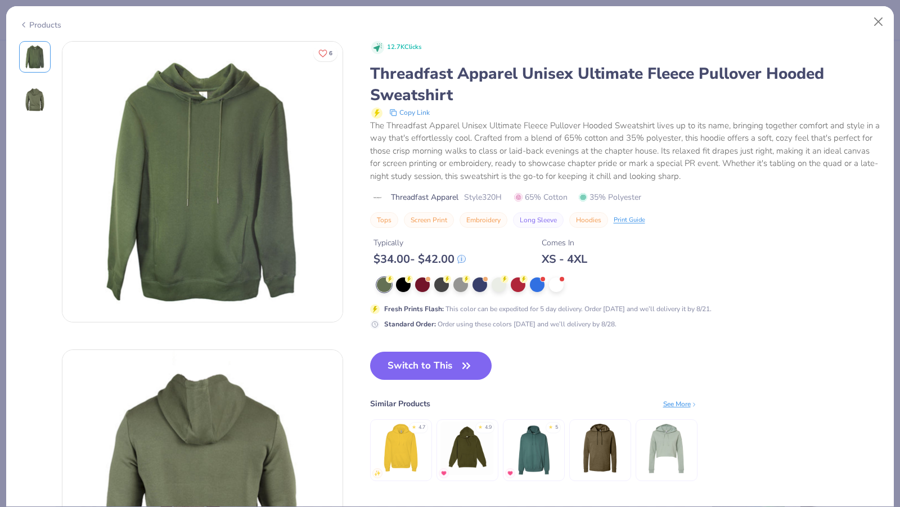
click at [23, 20] on icon at bounding box center [23, 25] width 9 height 14
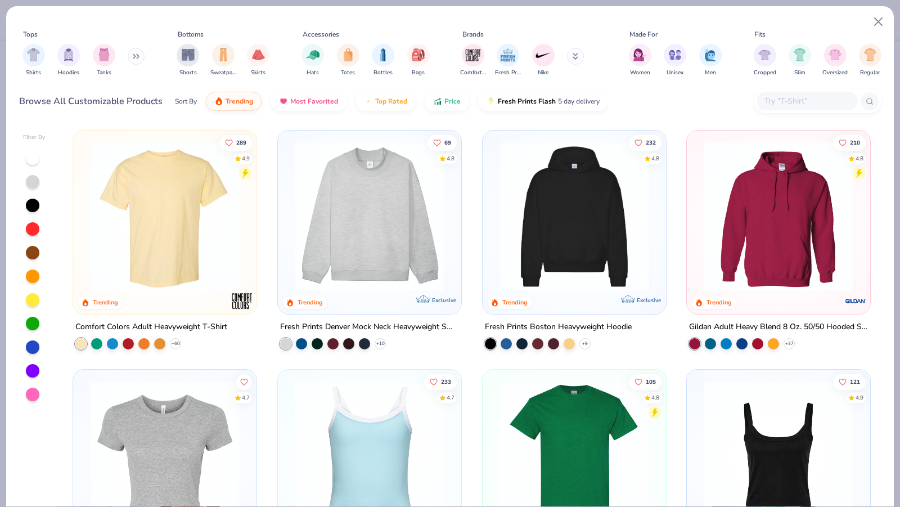
click at [808, 110] on div at bounding box center [807, 101] width 101 height 19
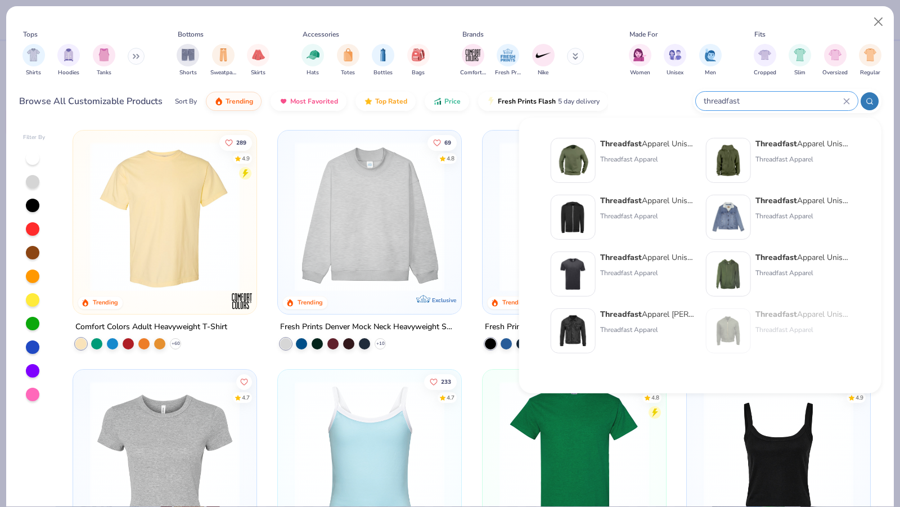
type input "threadfast"
drag, startPoint x: 772, startPoint y: 145, endPoint x: 808, endPoint y: 145, distance: 36.0
click at [808, 145] on div "Threadfast Apparel Unisex Ultimate Fleece Full-Zip Hooded Sweatshirt" at bounding box center [803, 144] width 95 height 12
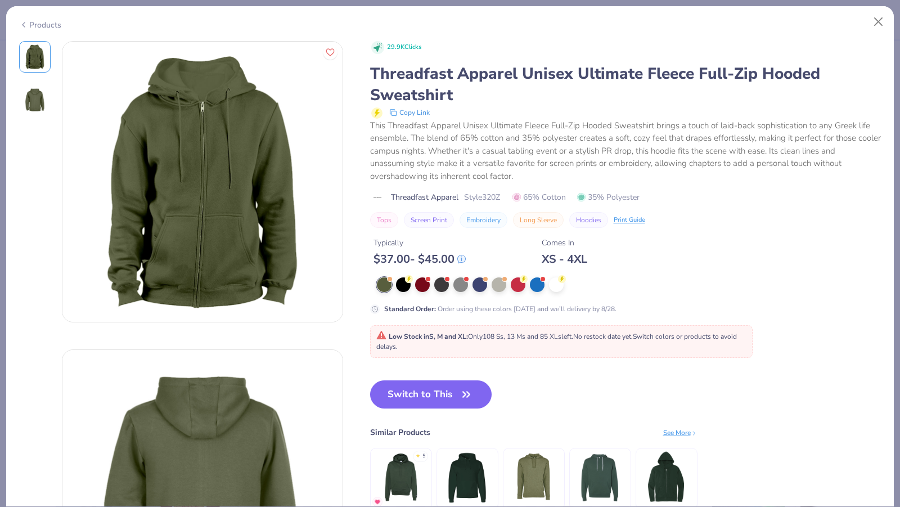
click at [23, 23] on polyline at bounding box center [24, 25] width 2 height 5
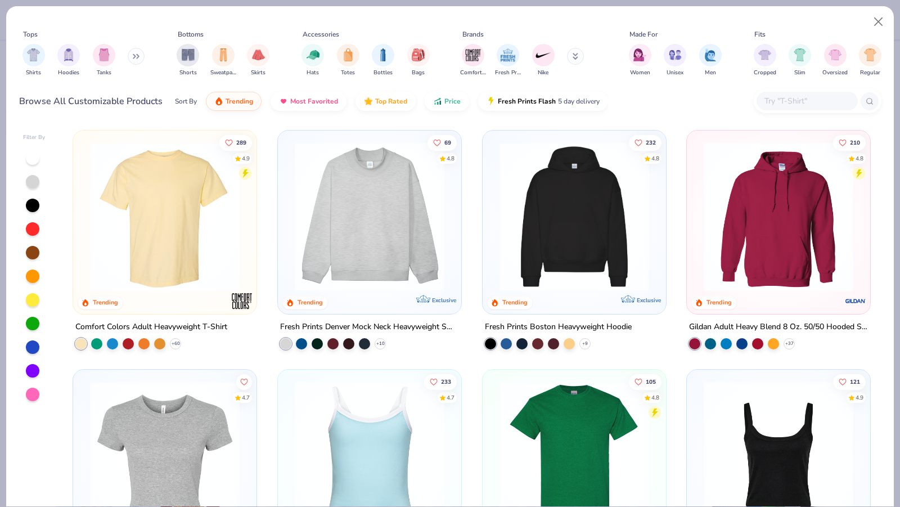
click at [812, 100] on input "text" at bounding box center [806, 101] width 87 height 13
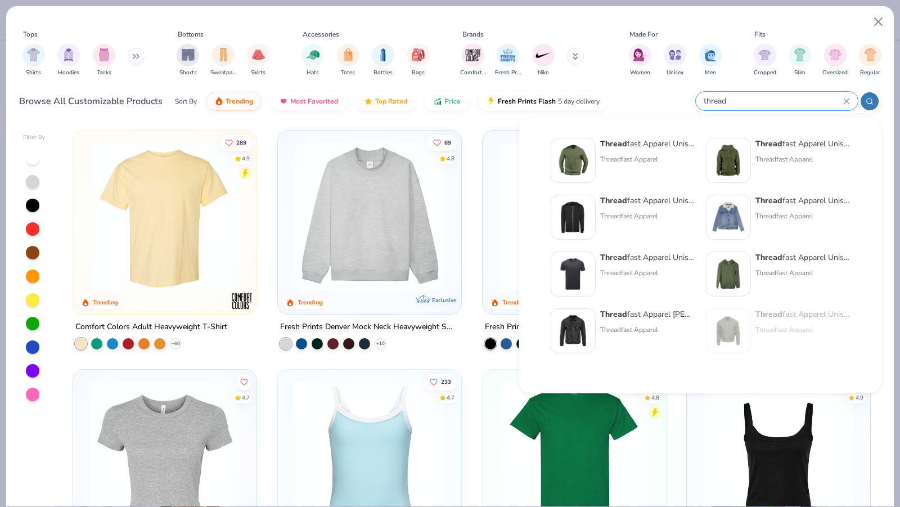
type input "thread"
click at [599, 154] on div "Thread fast Apparel Unisex Ultimate Crewneck Sweatshirt Threadfast Apparel" at bounding box center [623, 160] width 144 height 45
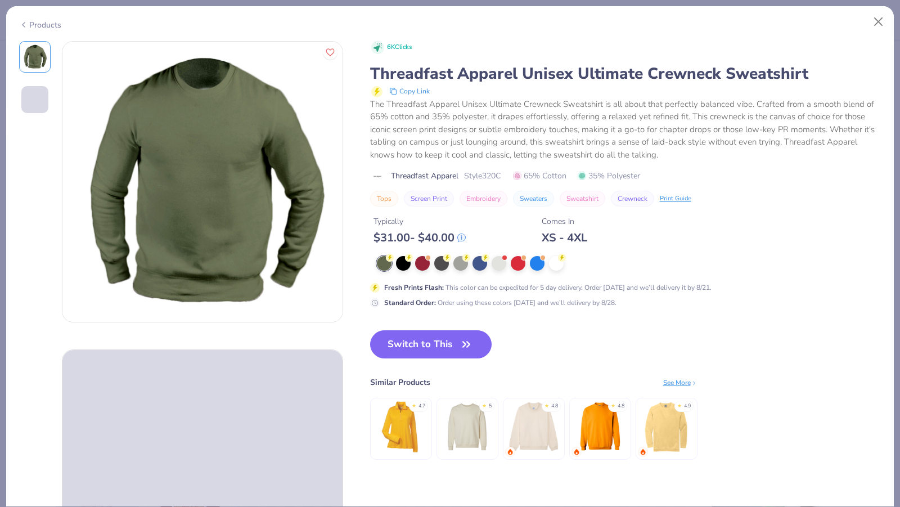
click at [24, 23] on icon at bounding box center [23, 25] width 9 height 14
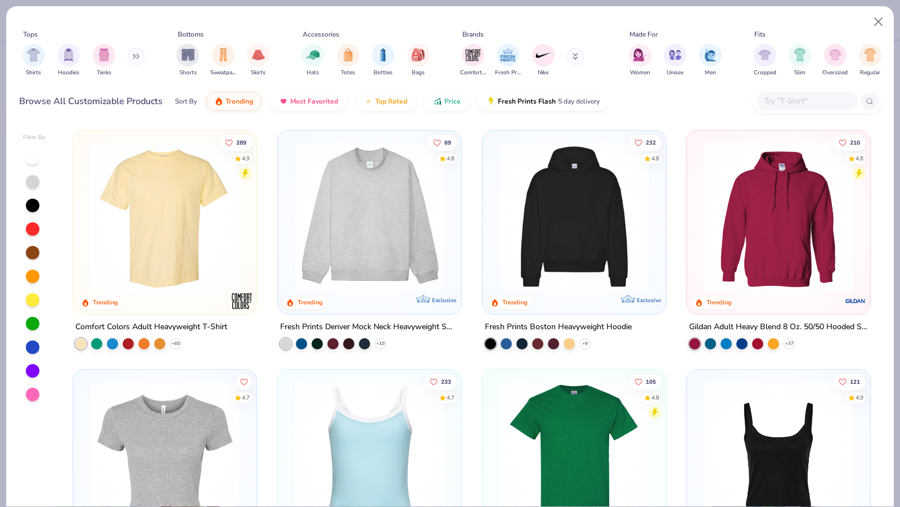
click at [808, 102] on input "text" at bounding box center [806, 101] width 87 height 13
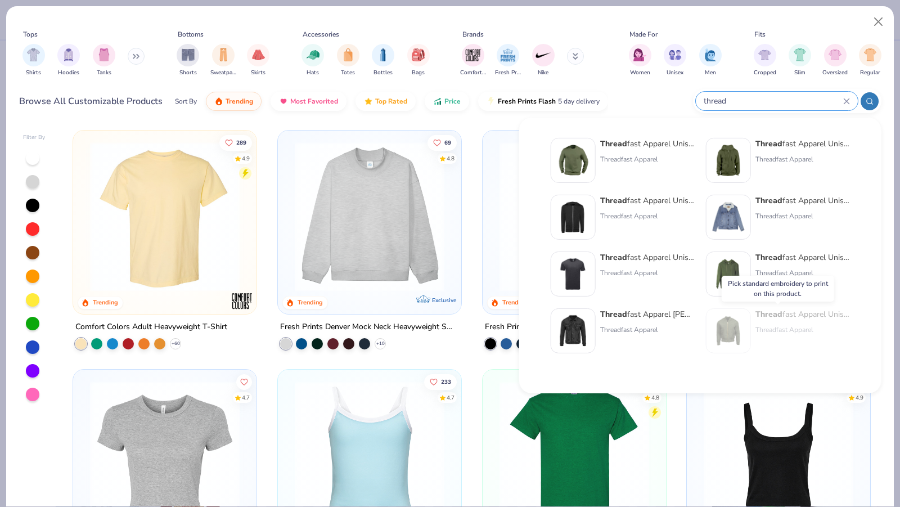
click at [780, 334] on div "Threadfast Apparel" at bounding box center [803, 330] width 95 height 10
click at [805, 99] on input "thread" at bounding box center [773, 101] width 141 height 13
type input "t"
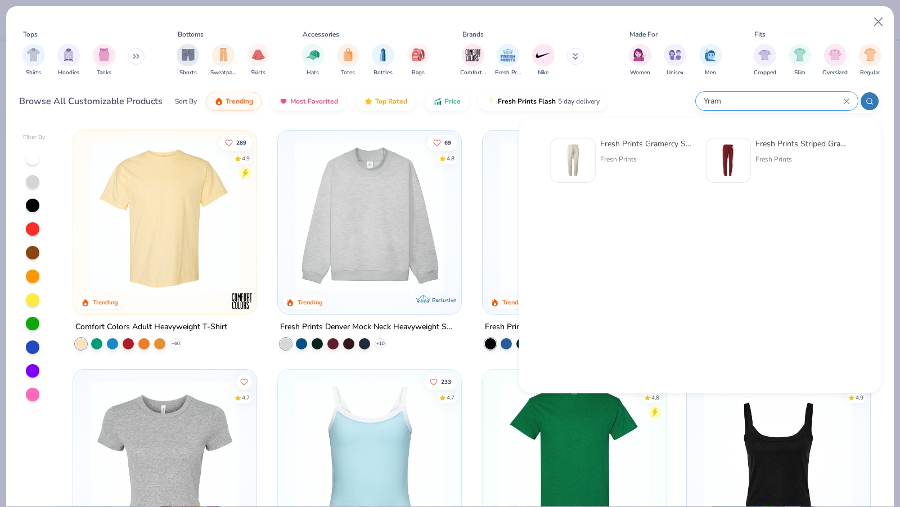
type input "Yram"
click at [669, 150] on div "Fresh Prints Gramercy Sweats Fresh Prints" at bounding box center [647, 160] width 95 height 45
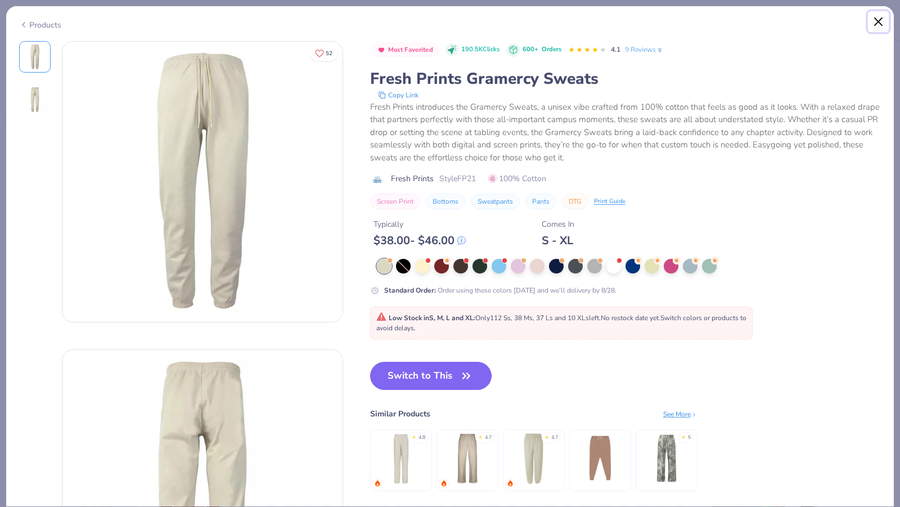
click at [877, 23] on button "Close" at bounding box center [878, 21] width 21 height 21
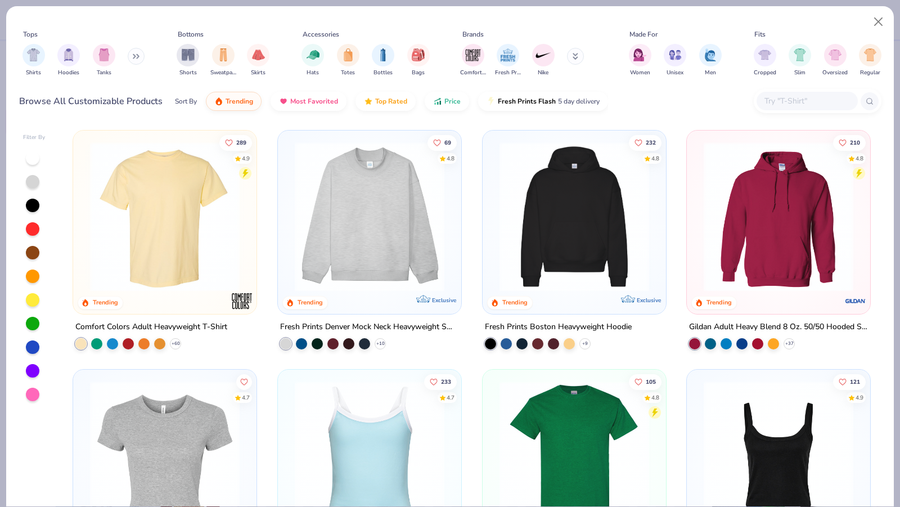
click at [814, 99] on input "text" at bounding box center [806, 101] width 87 height 13
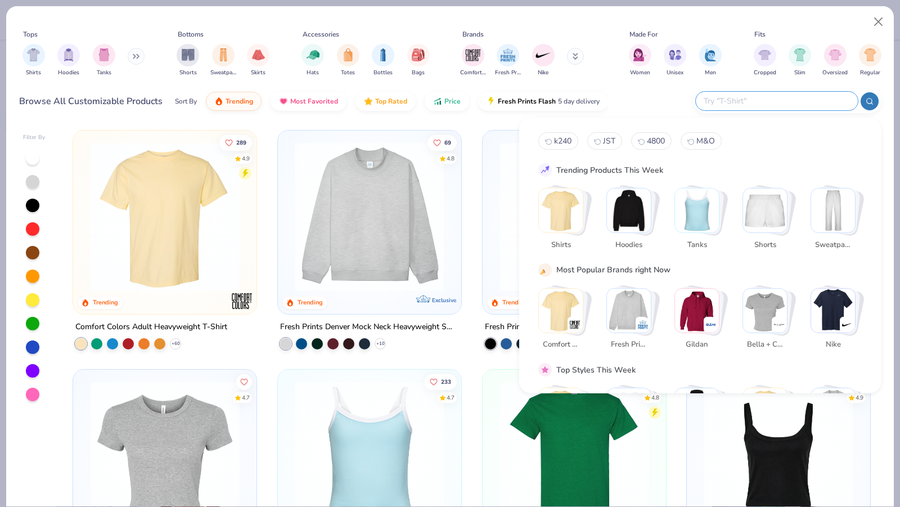
type input "t"
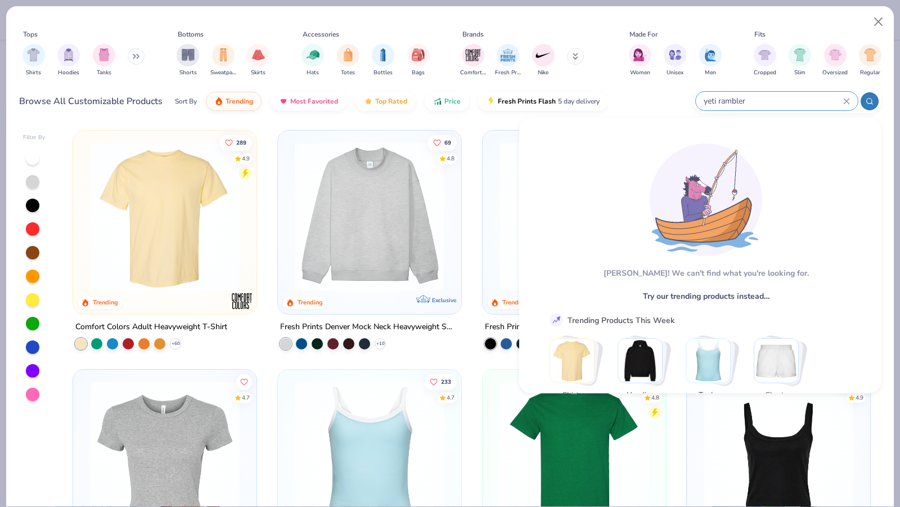
type input "yeti rambler"
